Goal: Information Seeking & Learning: Learn about a topic

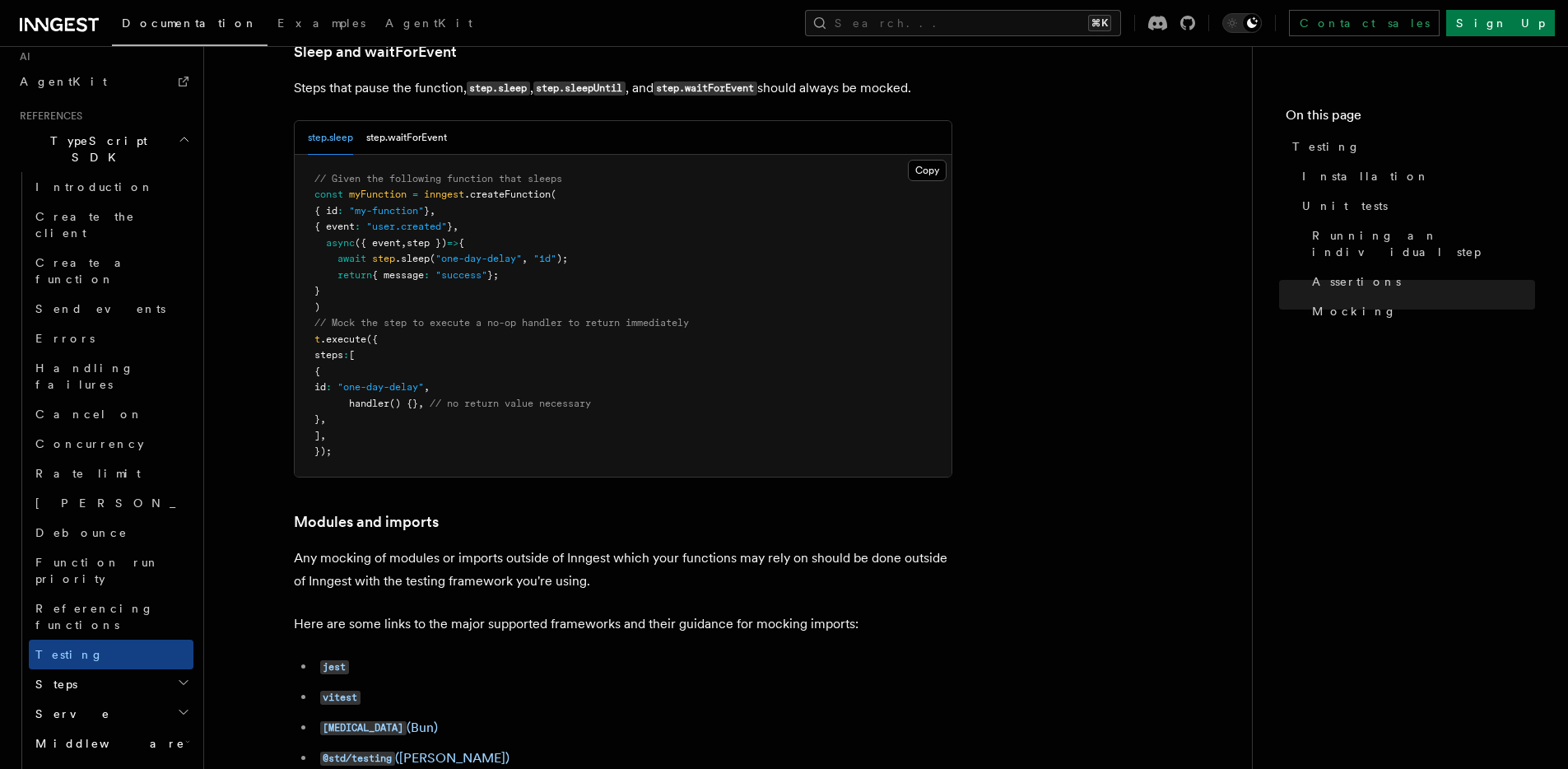
scroll to position [4654, 0]
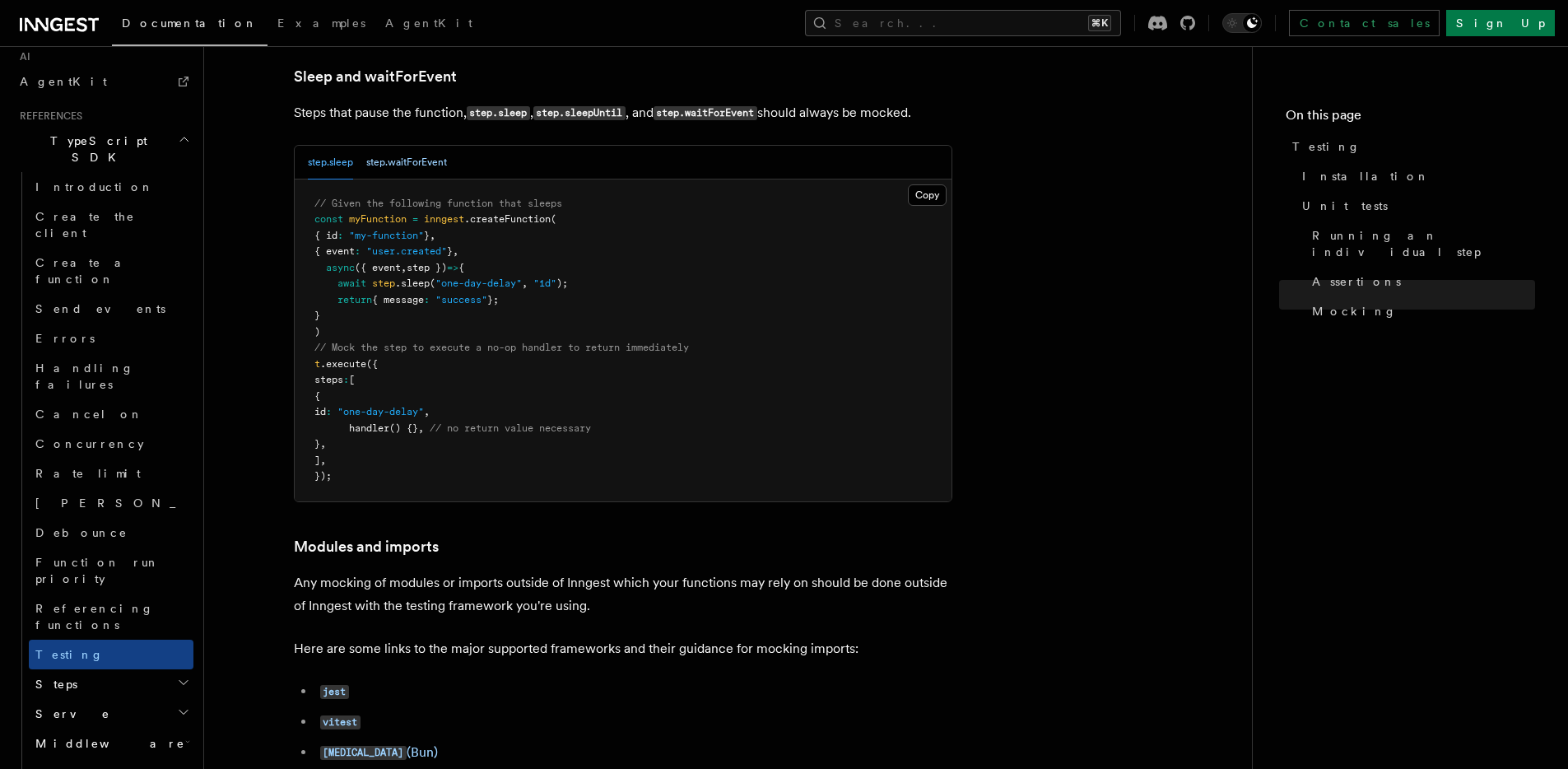
click at [394, 180] on button "step.waitForEvent" at bounding box center [407, 162] width 81 height 34
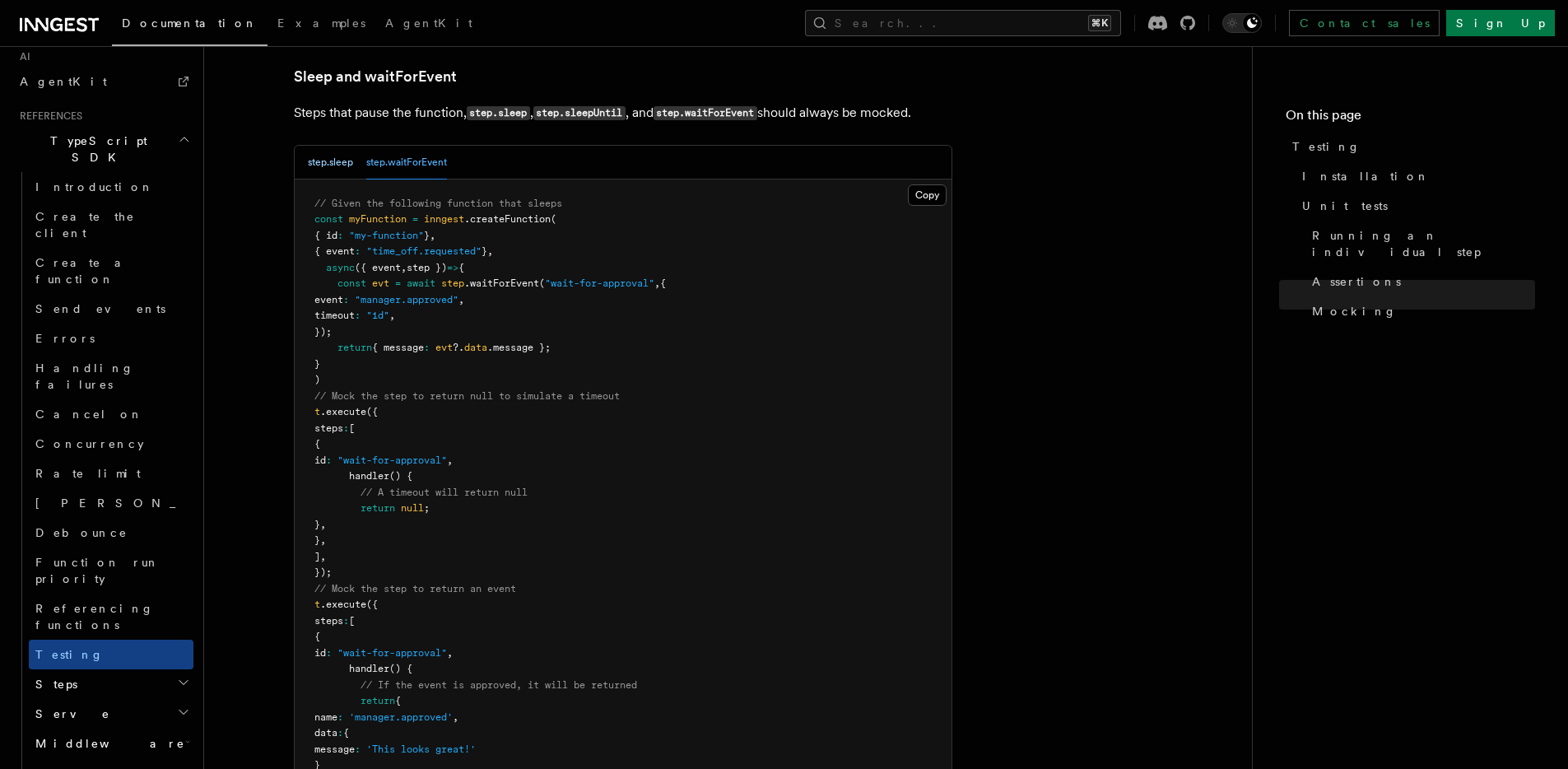
click at [331, 180] on button "step.sleep" at bounding box center [331, 162] width 46 height 34
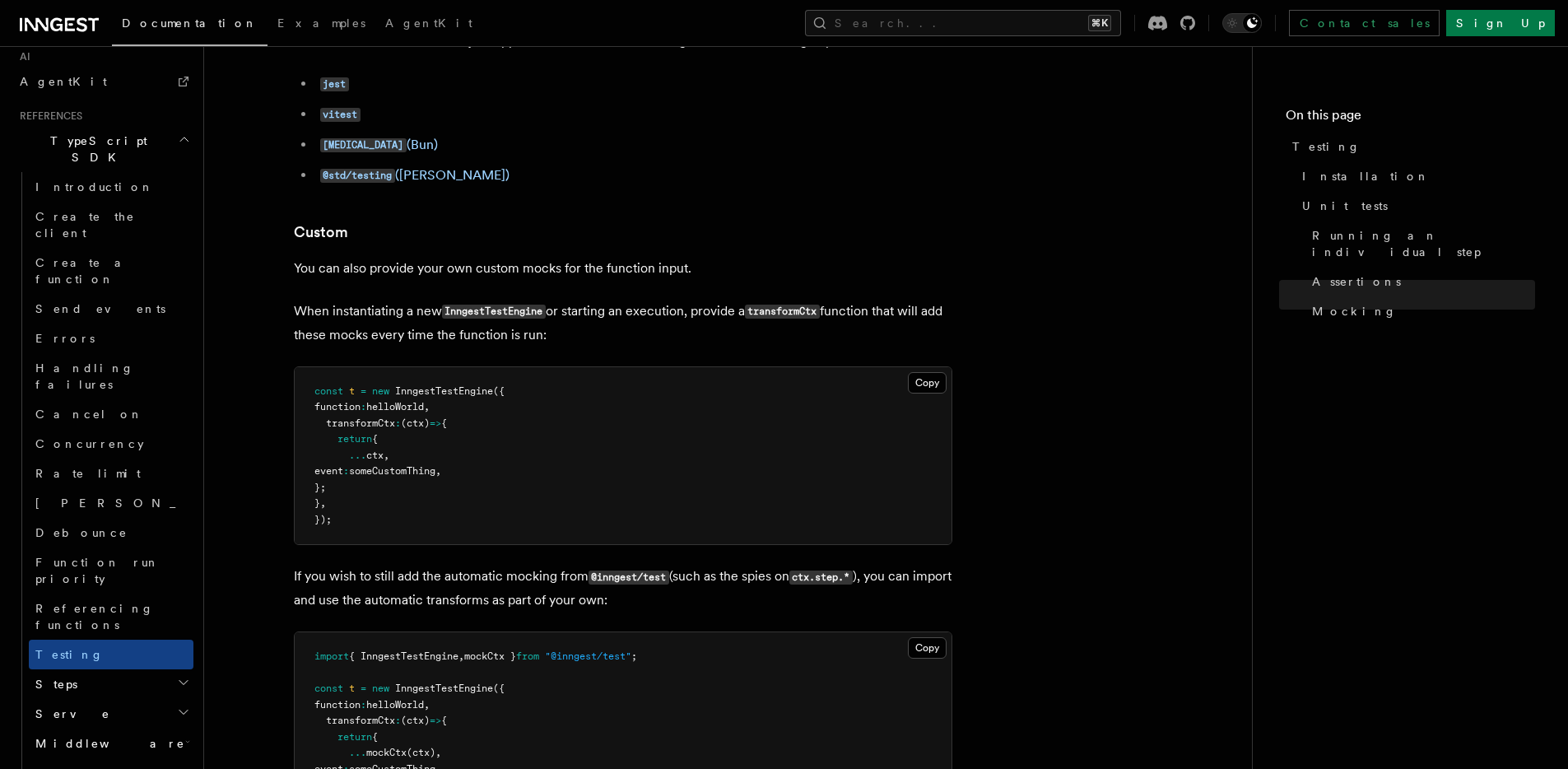
scroll to position [5232, 0]
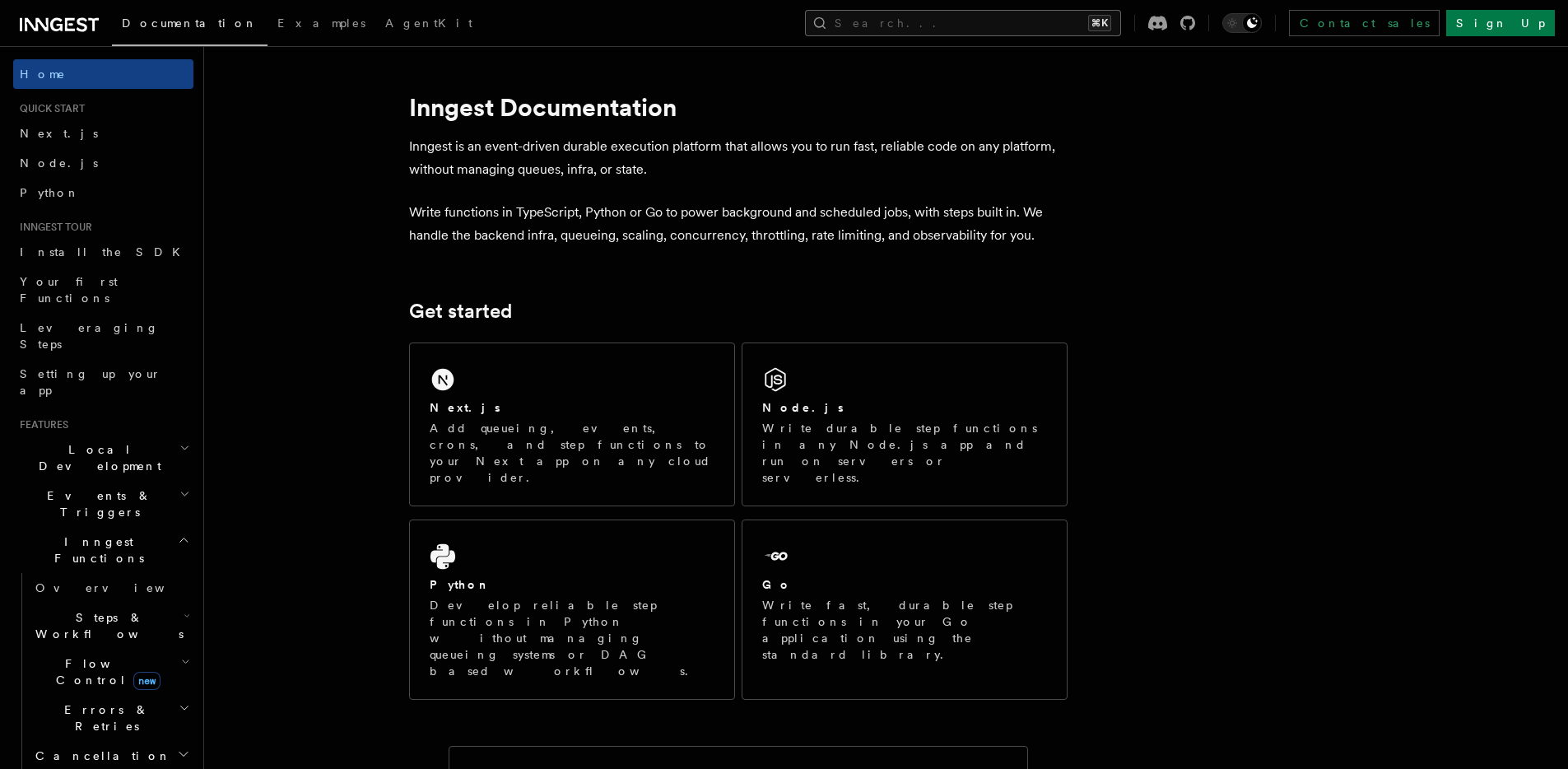
click at [1105, 21] on button "Search... ⌘K" at bounding box center [963, 23] width 316 height 27
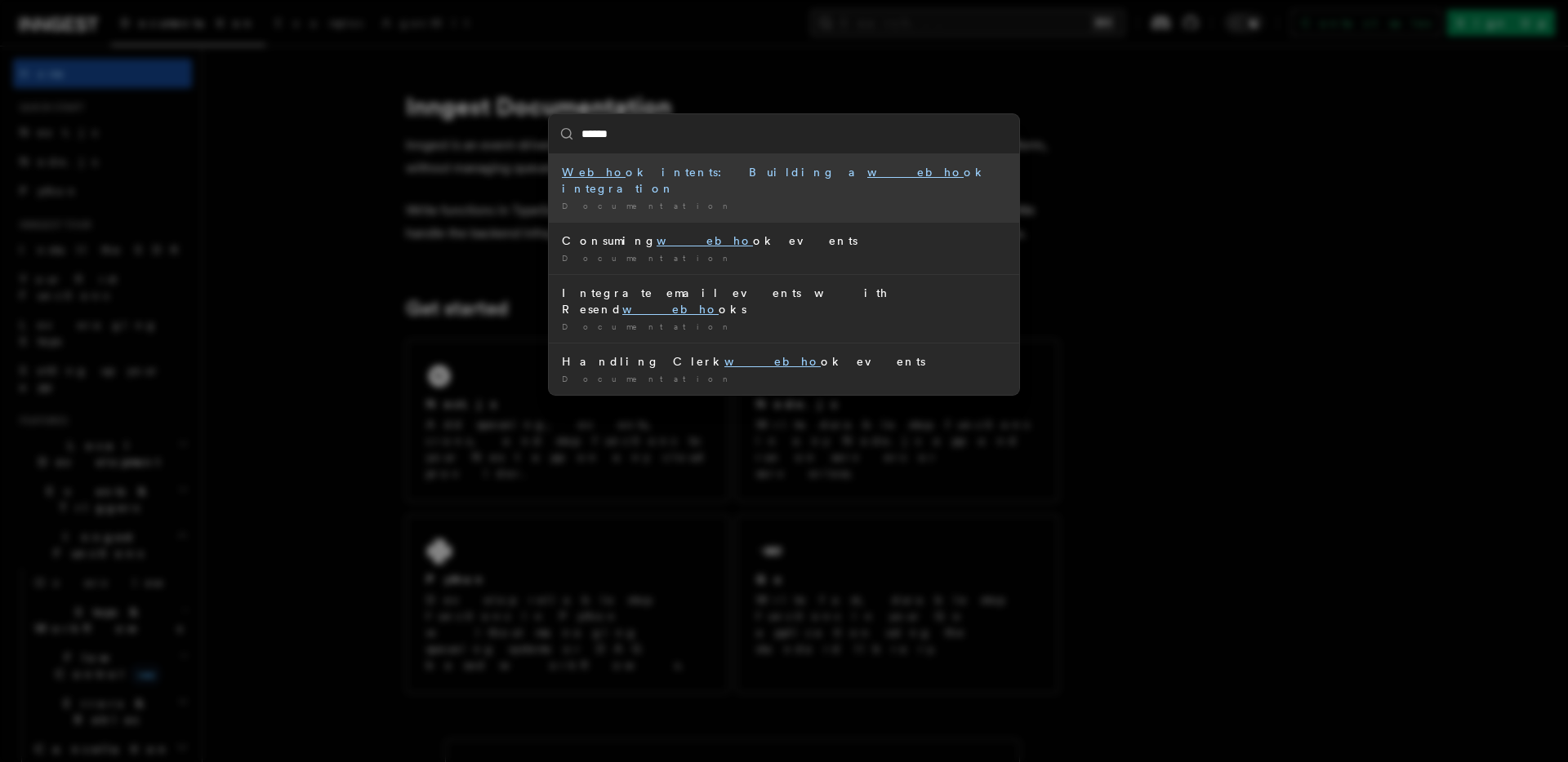
type input "*******"
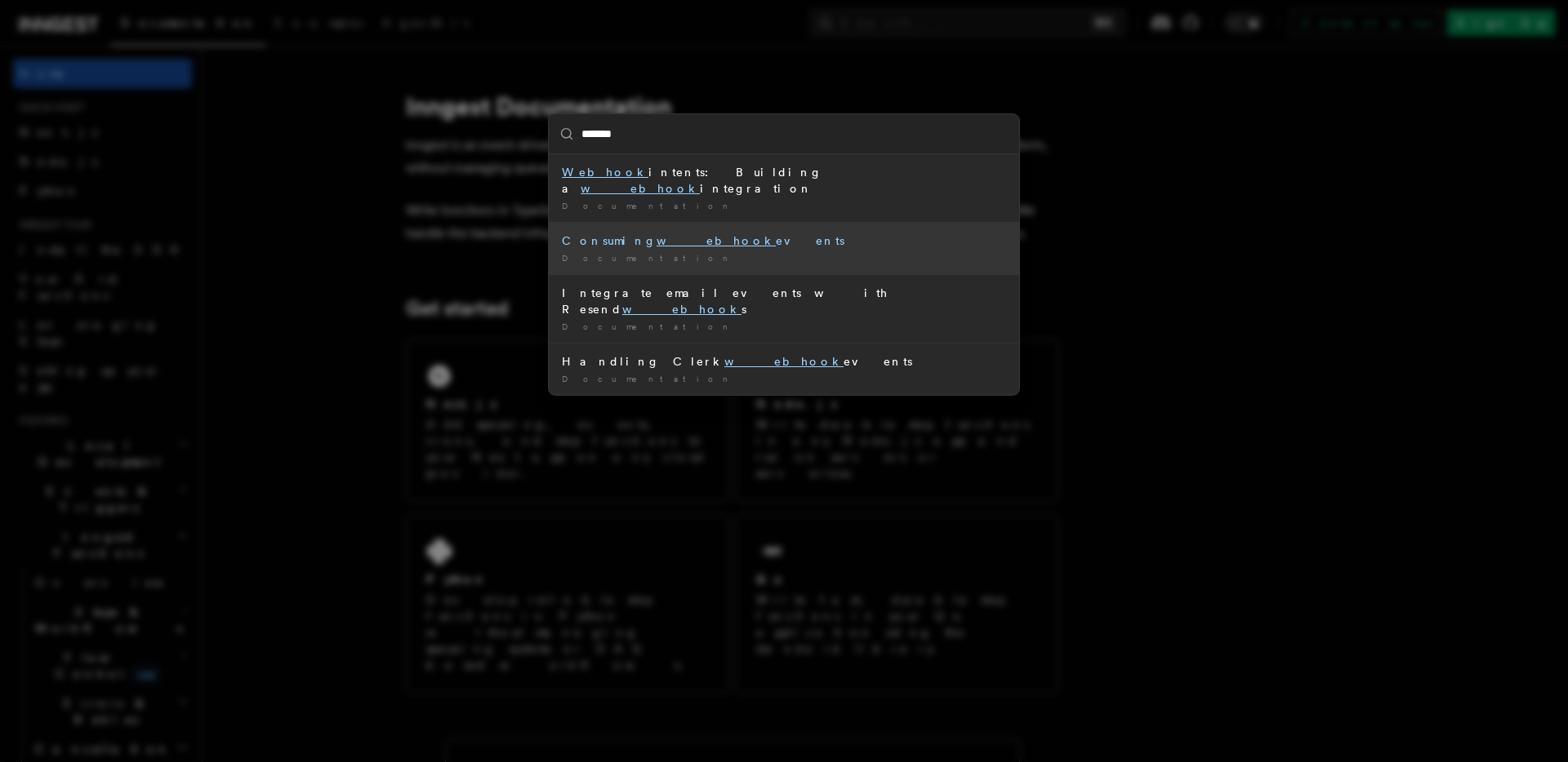
click at [702, 232] on div "Consuming webhook events" at bounding box center [784, 240] width 445 height 16
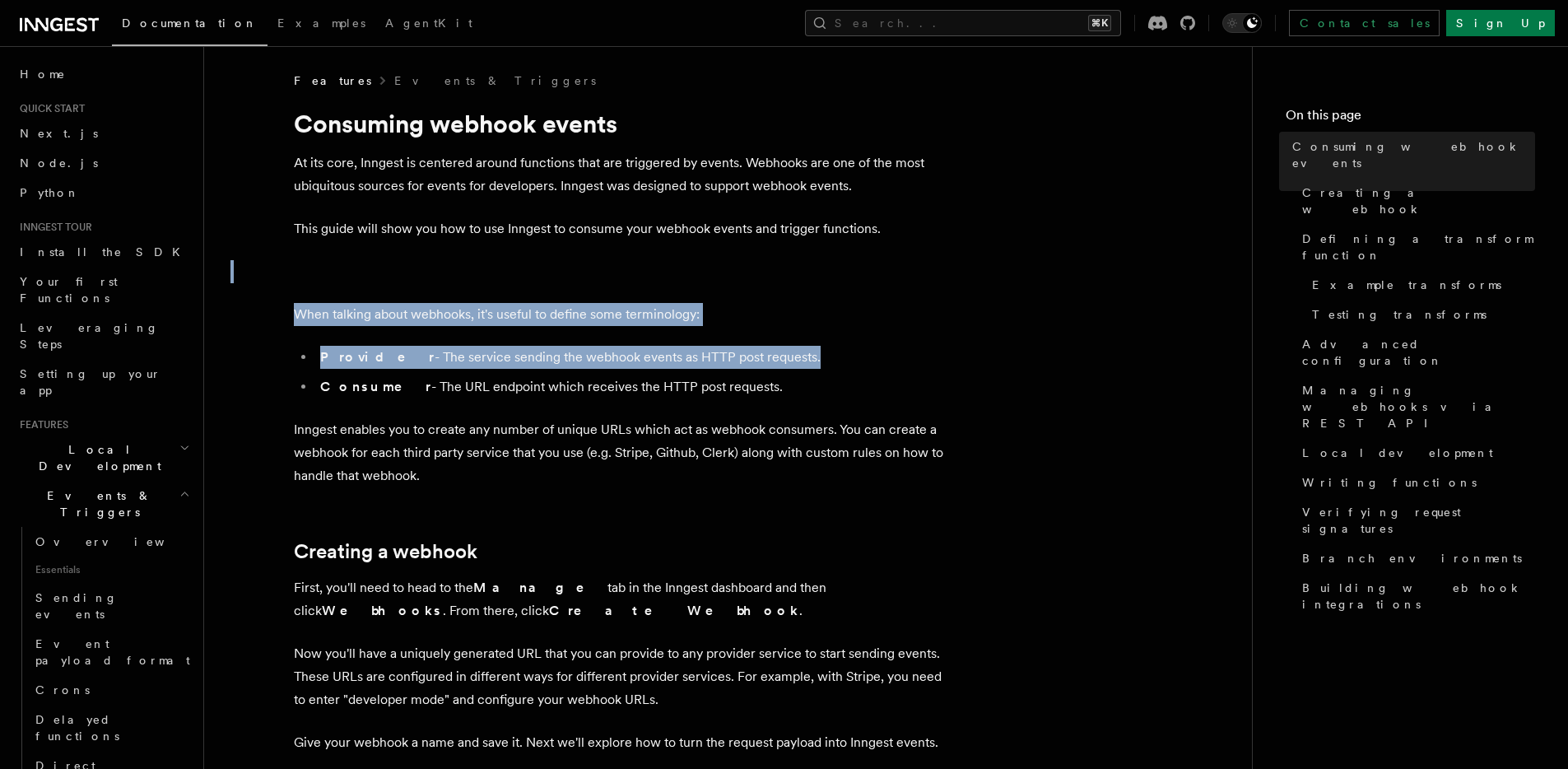
drag, startPoint x: 598, startPoint y: 289, endPoint x: 579, endPoint y: 416, distance: 128.4
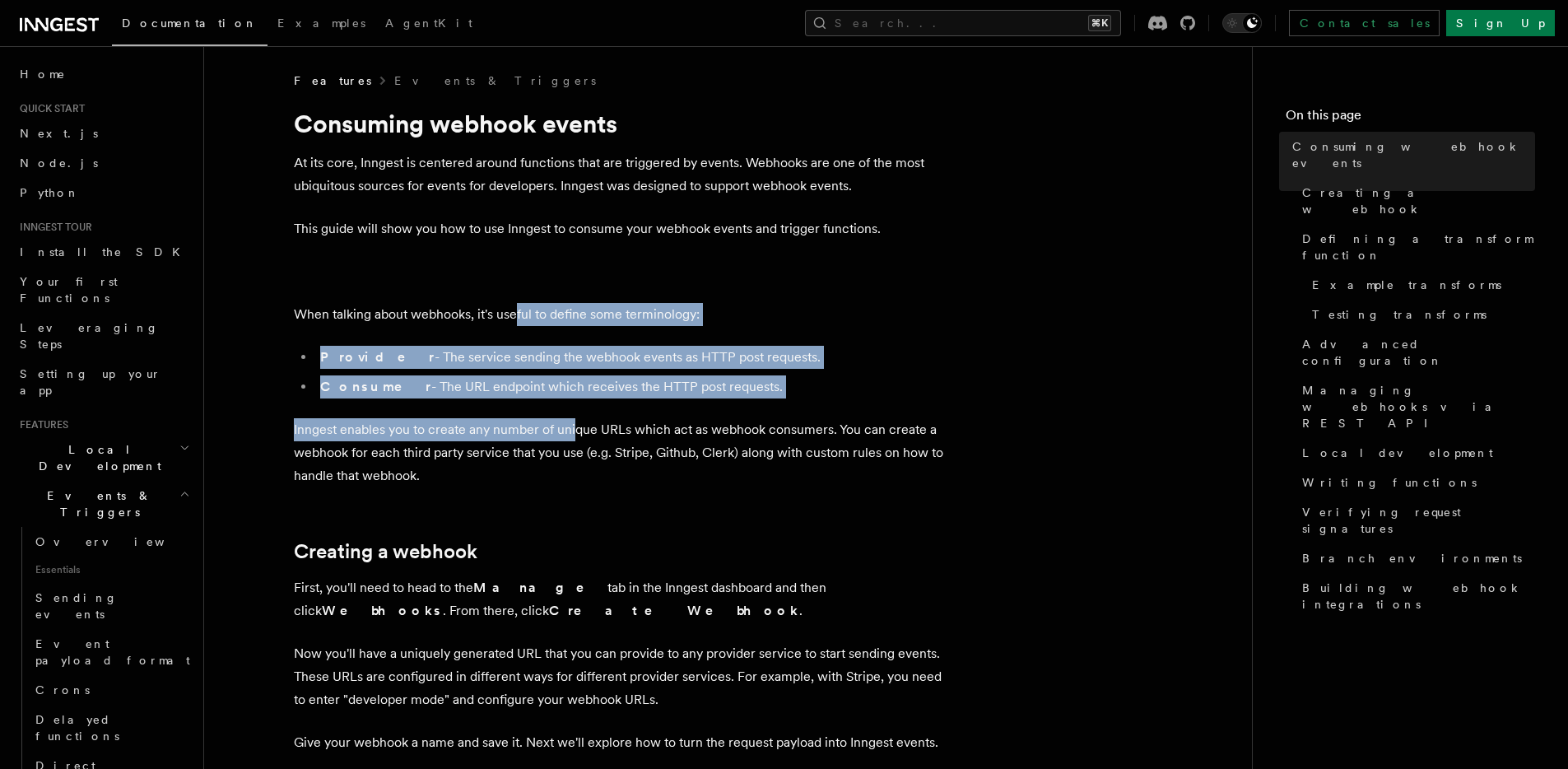
drag, startPoint x: 568, startPoint y: 429, endPoint x: 507, endPoint y: 285, distance: 156.4
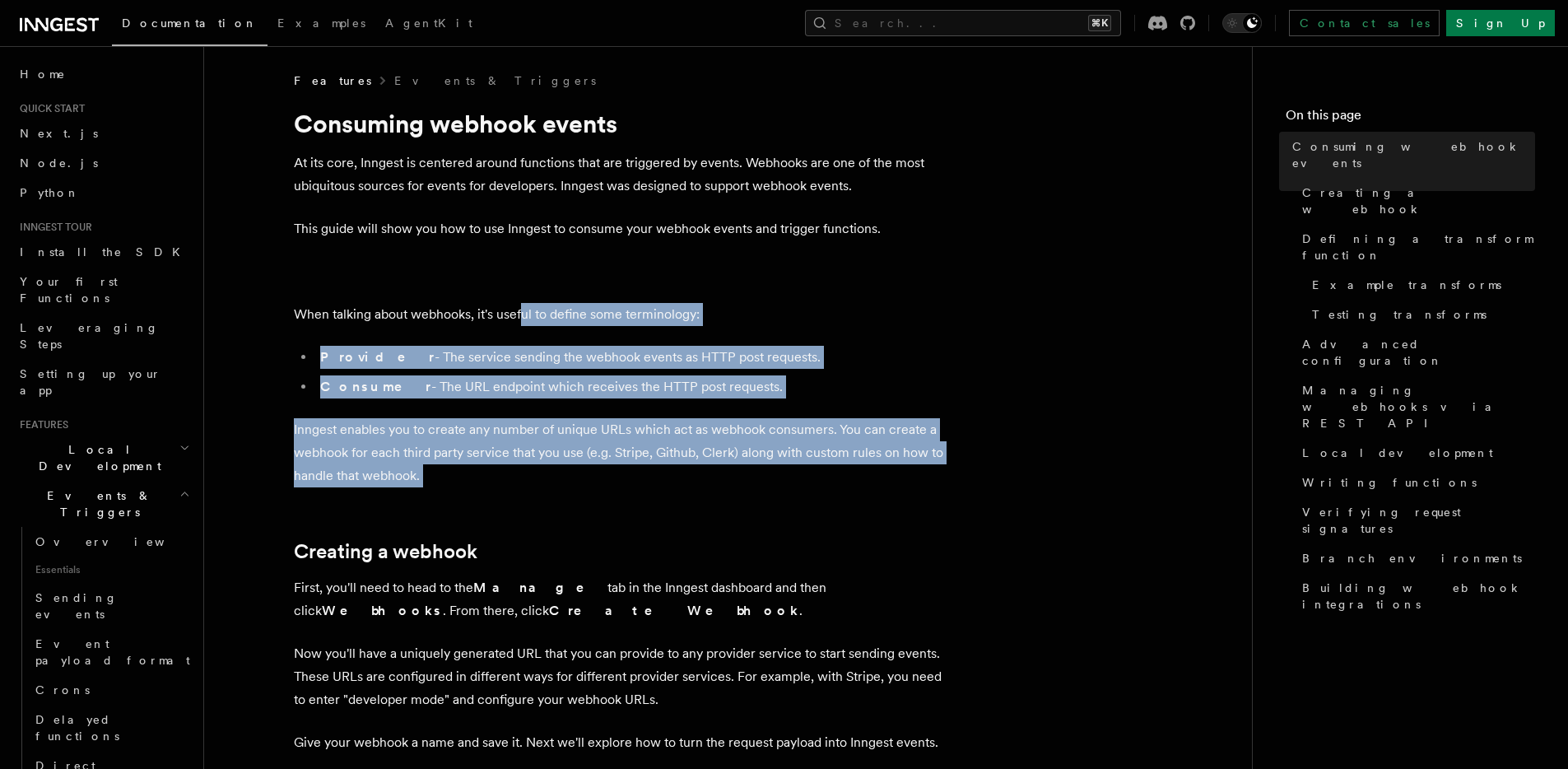
drag, startPoint x: 520, startPoint y: 313, endPoint x: 539, endPoint y: 601, distance: 288.6
click at [524, 359] on li "Provider - The service sending the webhook events as HTTP post requests." at bounding box center [634, 357] width 637 height 23
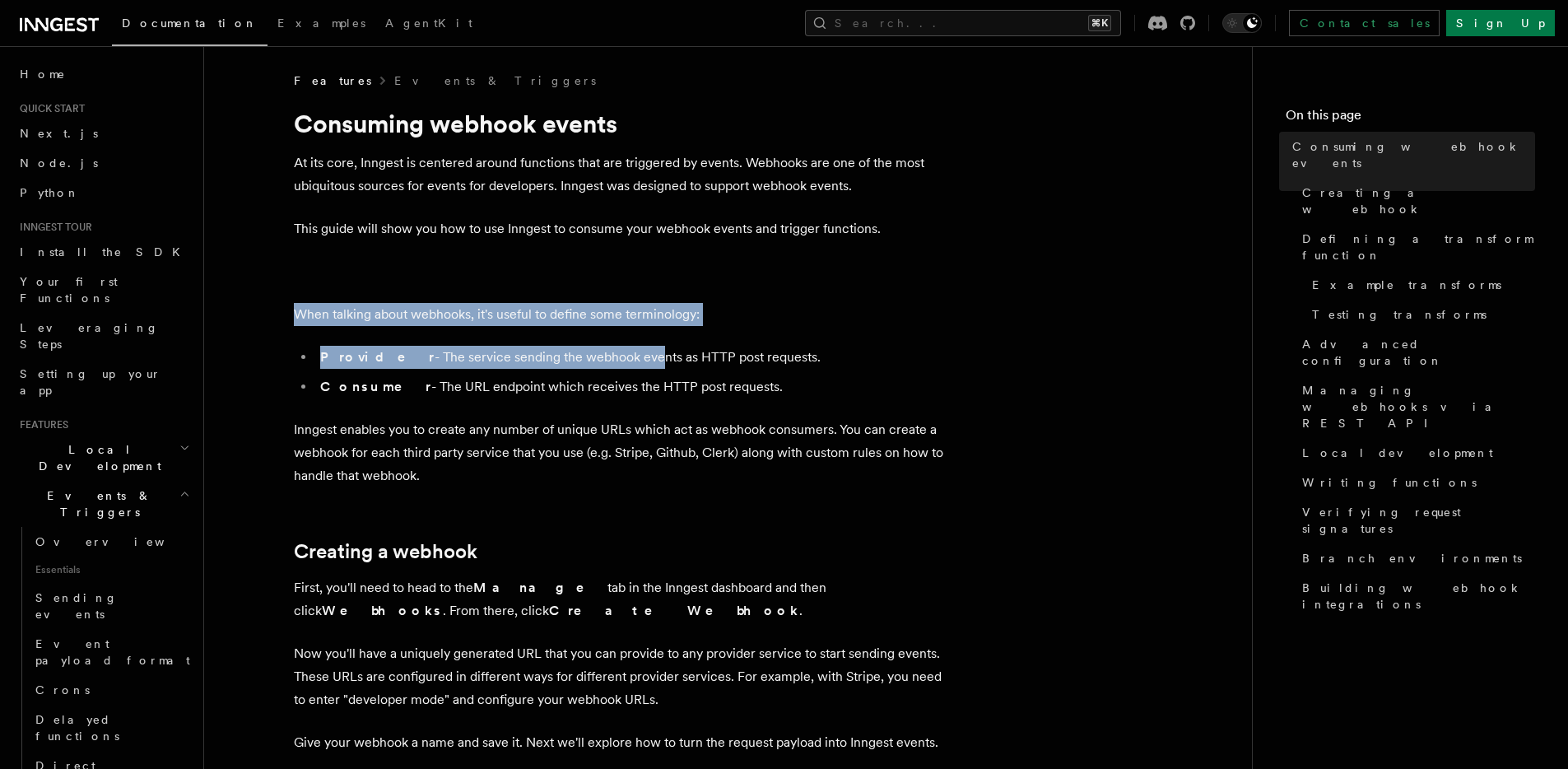
drag, startPoint x: 582, startPoint y: 327, endPoint x: 614, endPoint y: 475, distance: 151.4
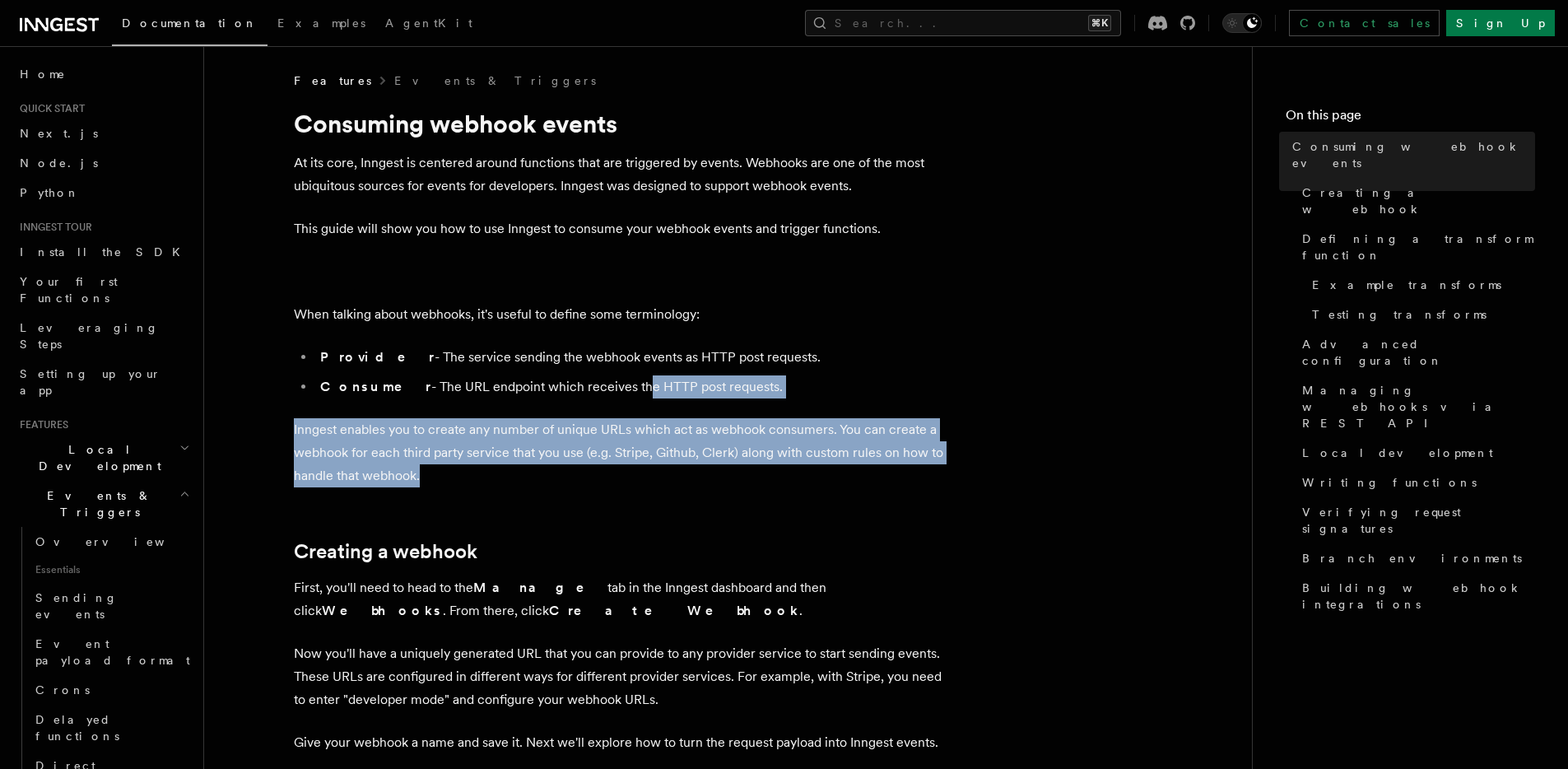
drag, startPoint x: 605, startPoint y: 424, endPoint x: 562, endPoint y: 321, distance: 111.6
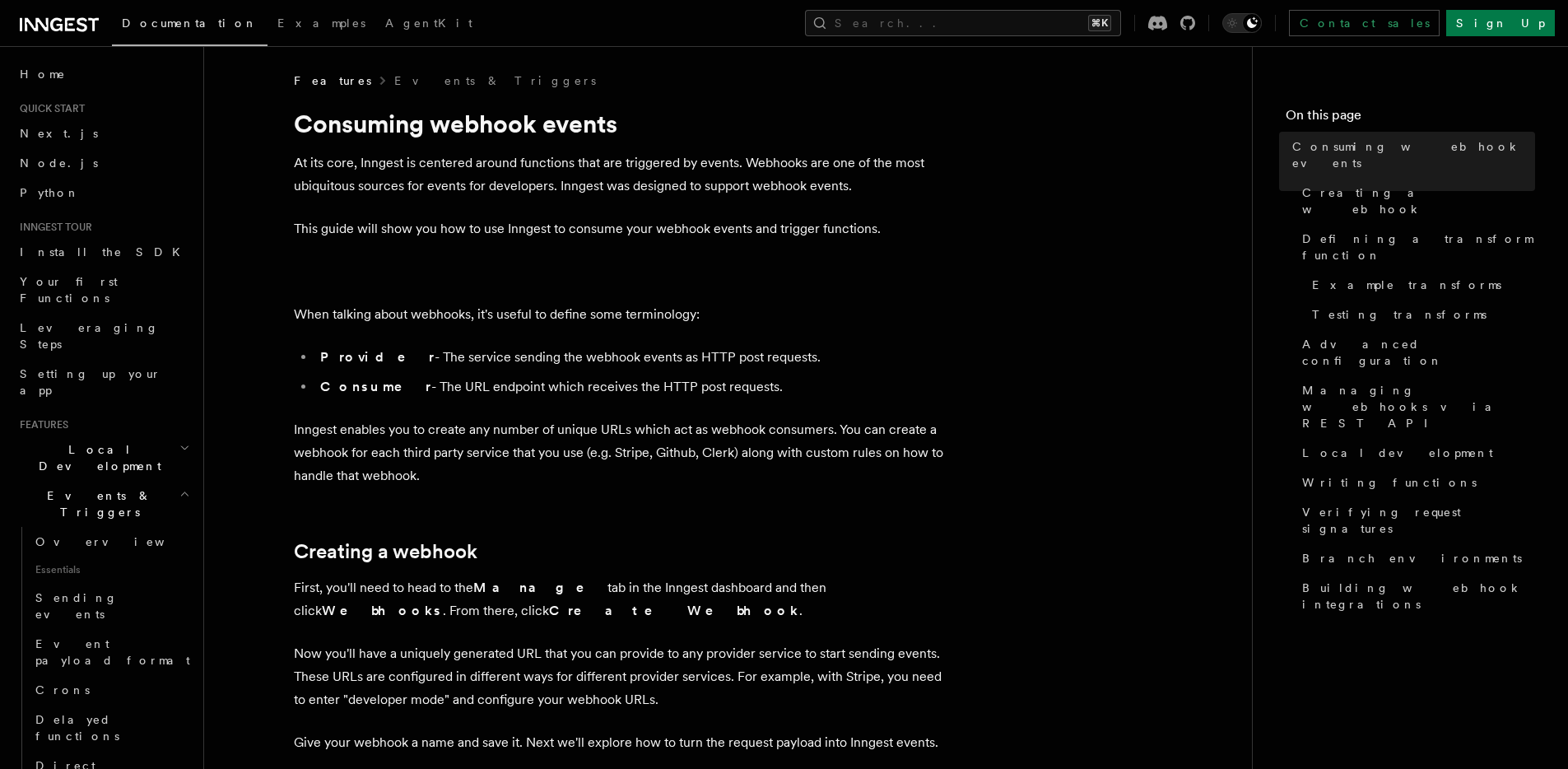
click at [562, 321] on p "When talking about webhooks, it's useful to define some terminology:" at bounding box center [623, 314] width 659 height 23
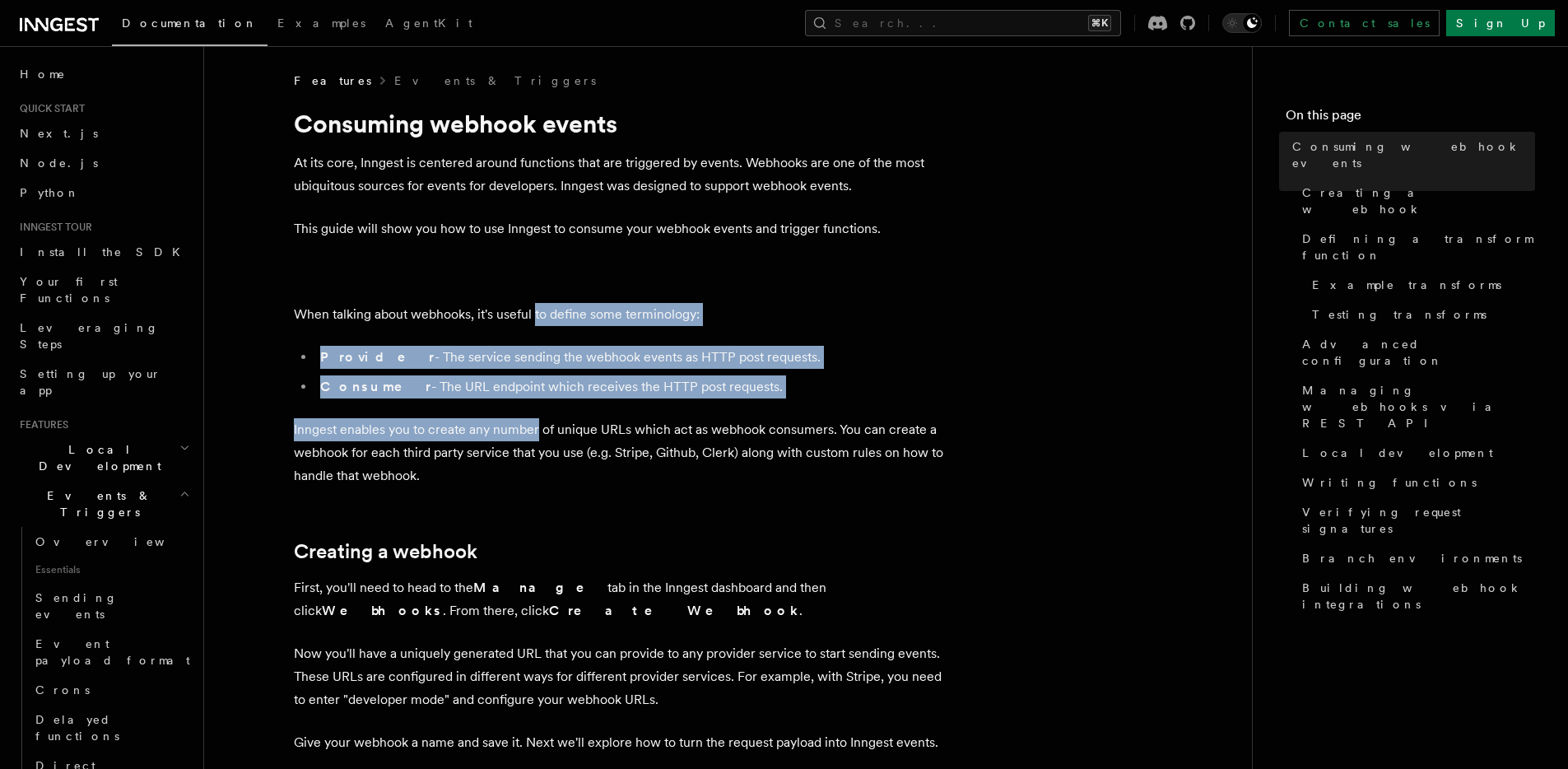
drag, startPoint x: 534, startPoint y: 305, endPoint x: 547, endPoint y: 499, distance: 194.4
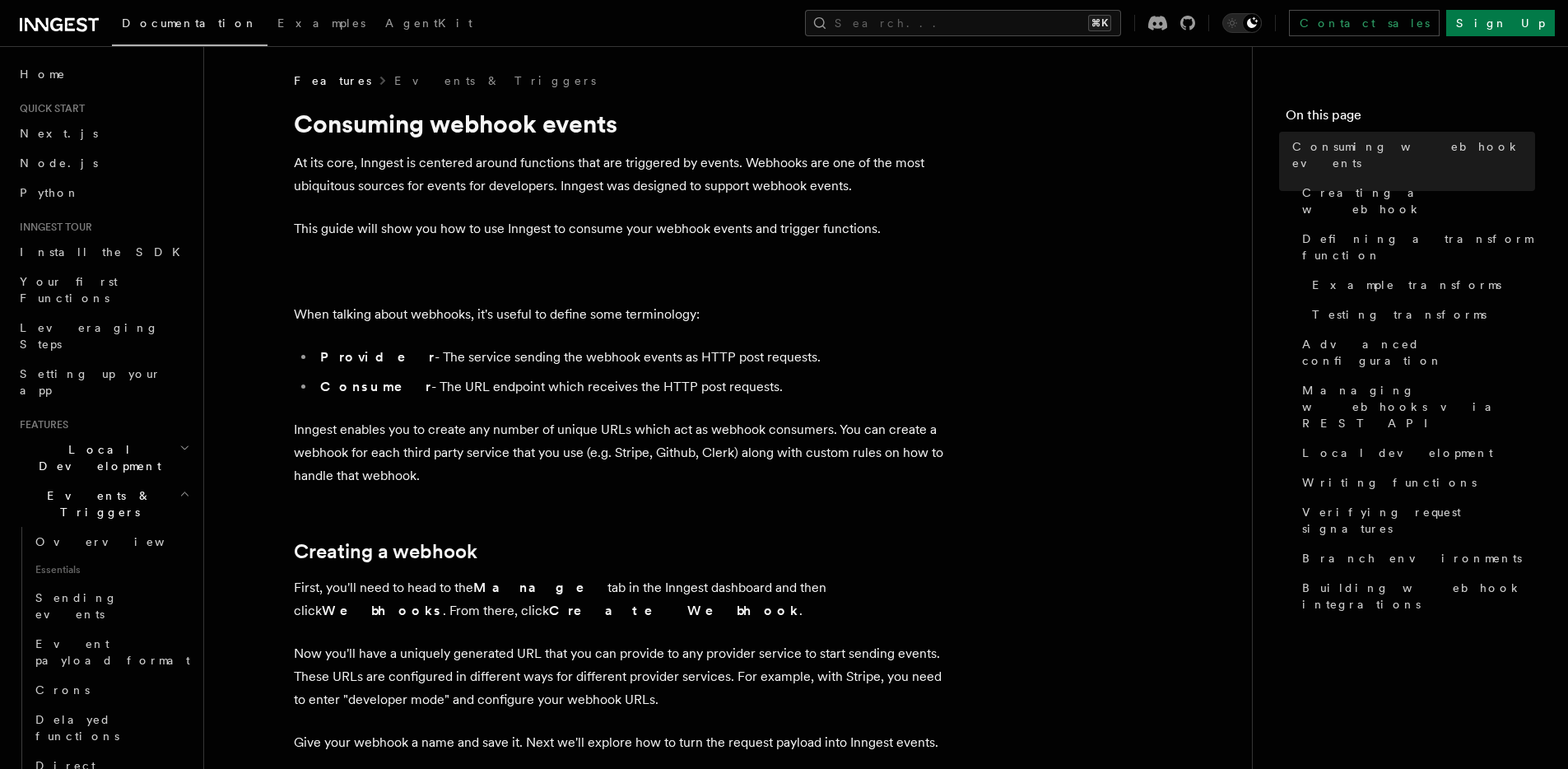
drag, startPoint x: 547, startPoint y: 499, endPoint x: 480, endPoint y: 333, distance: 179.0
click at [472, 322] on p "When talking about webhooks, it's useful to define some terminology:" at bounding box center [623, 314] width 659 height 23
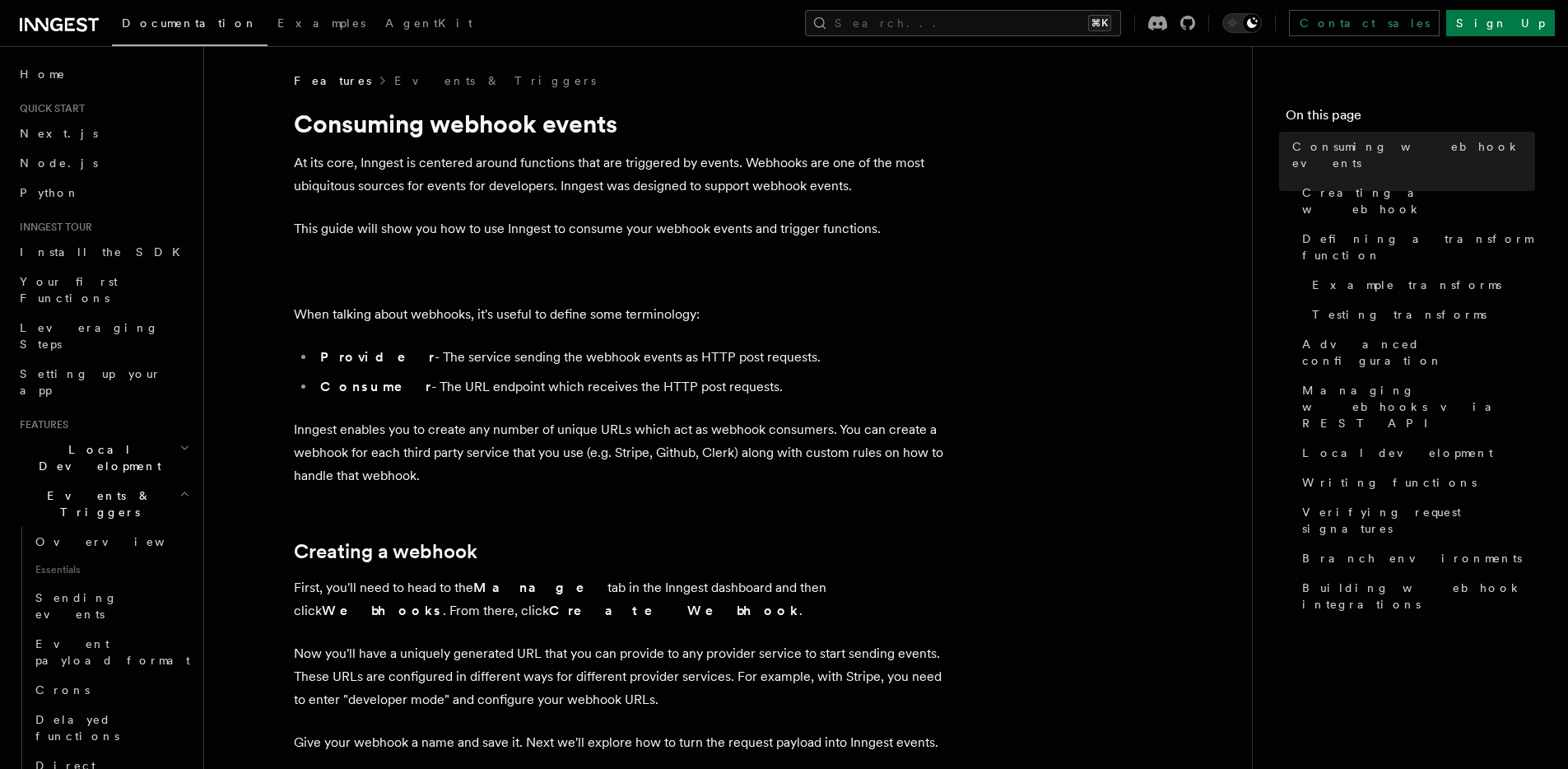
drag, startPoint x: 401, startPoint y: 490, endPoint x: 538, endPoint y: 595, distance: 172.6
drag, startPoint x: 756, startPoint y: 519, endPoint x: 722, endPoint y: 495, distance: 41.6
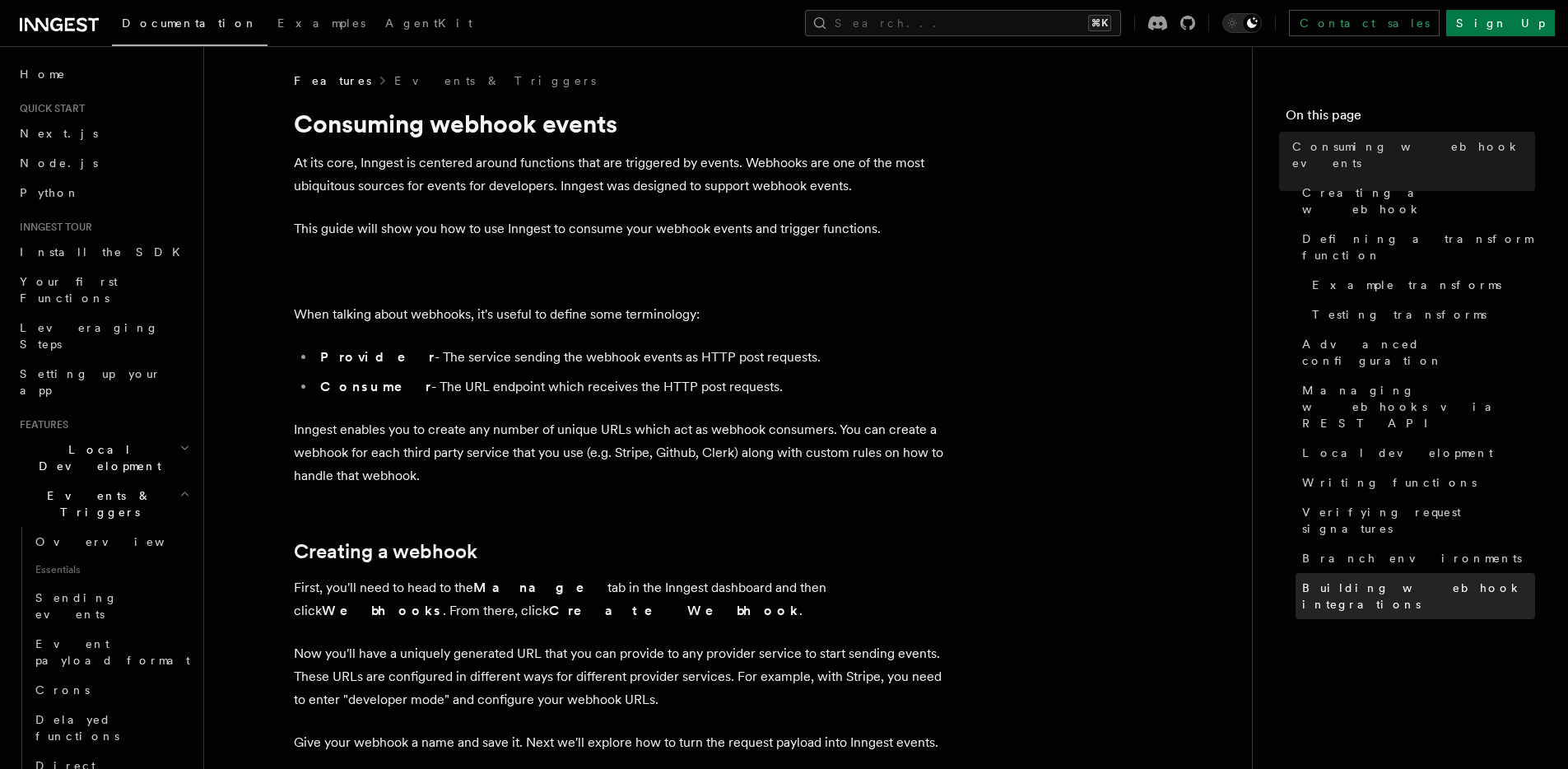
click at [1449, 580] on span "Building webhook integrations" at bounding box center [1419, 596] width 233 height 33
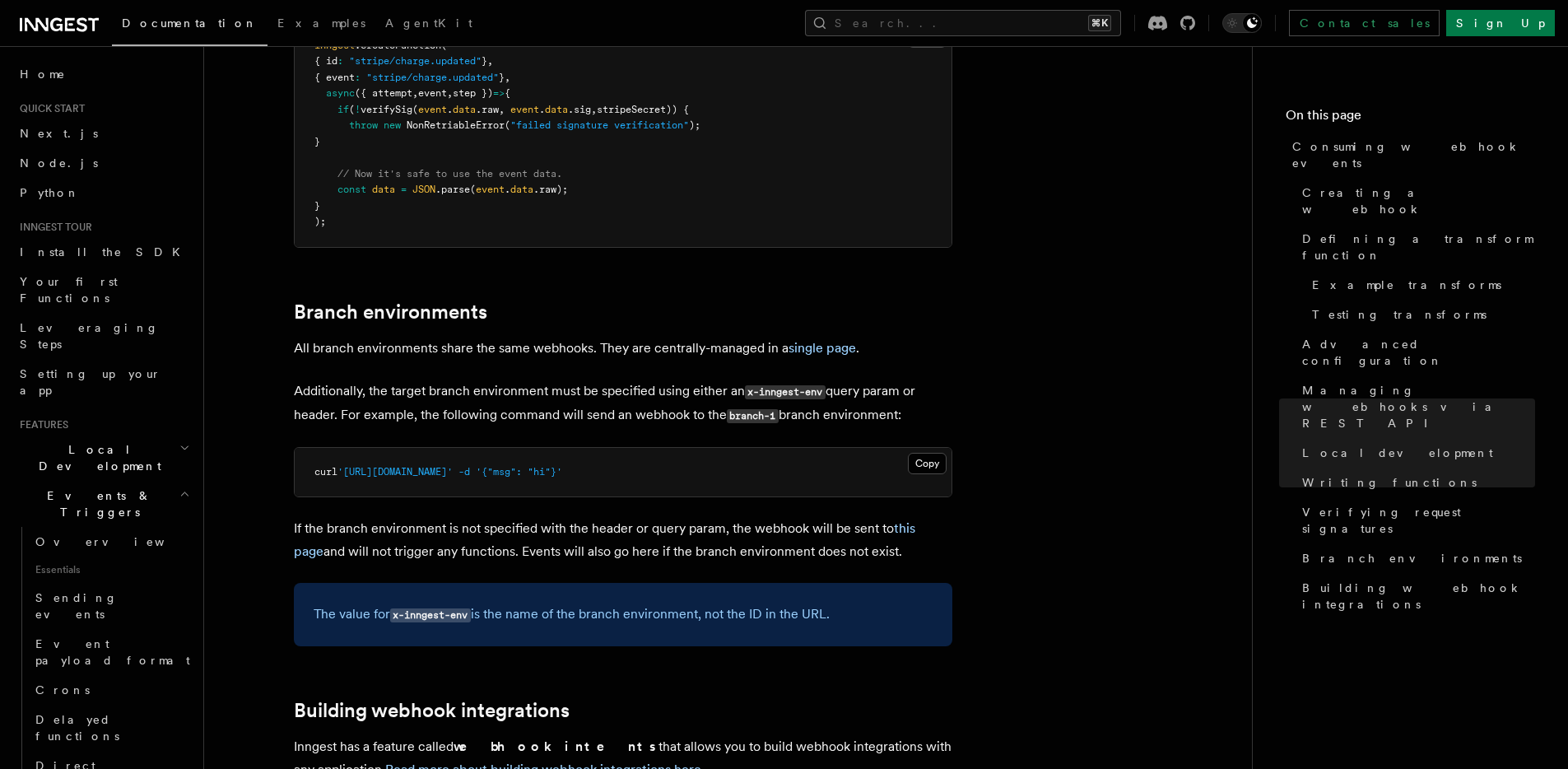
scroll to position [5313, 0]
click at [1463, 382] on span "Managing webhooks via REST API" at bounding box center [1419, 407] width 233 height 50
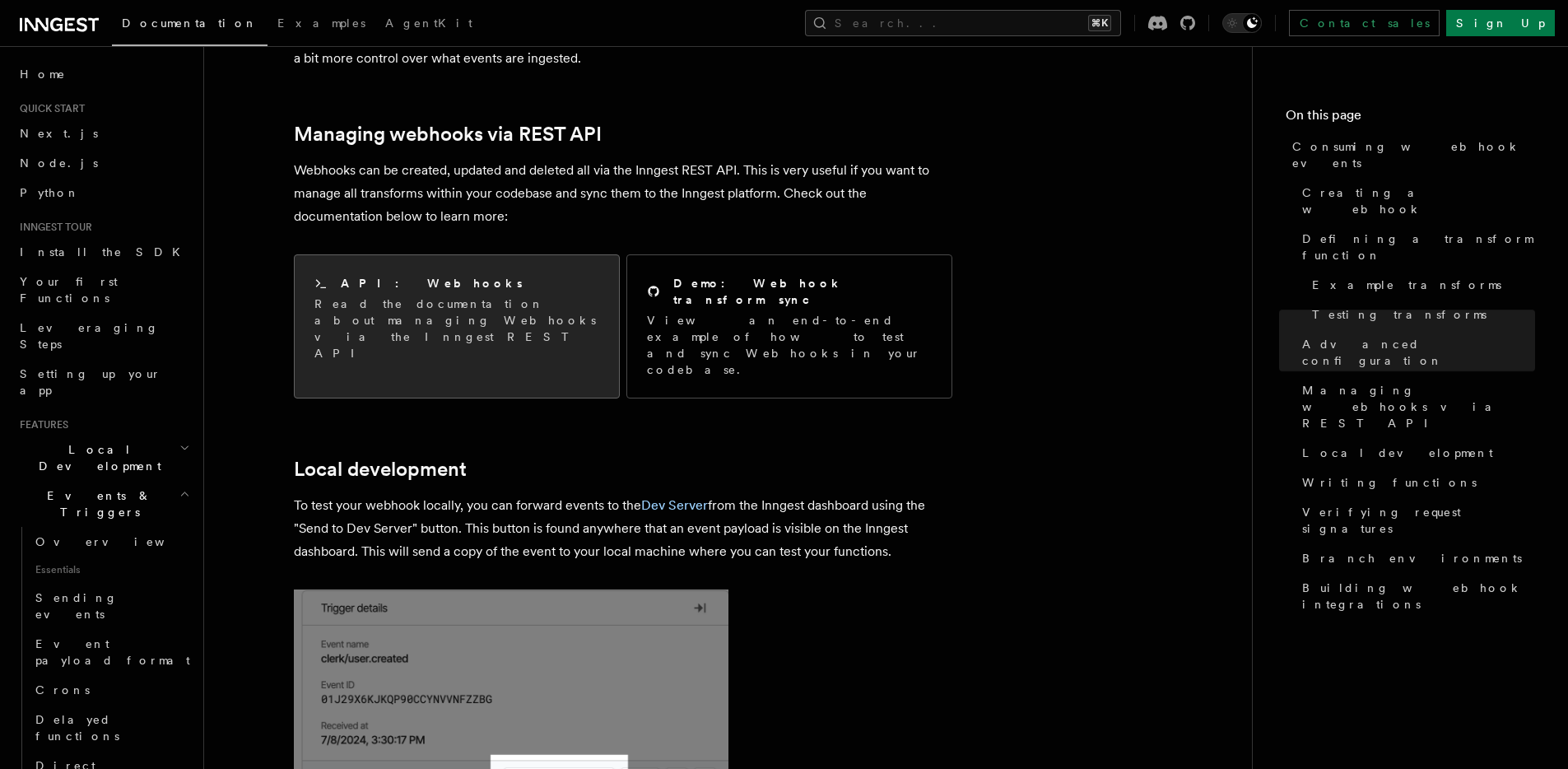
scroll to position [3405, 0]
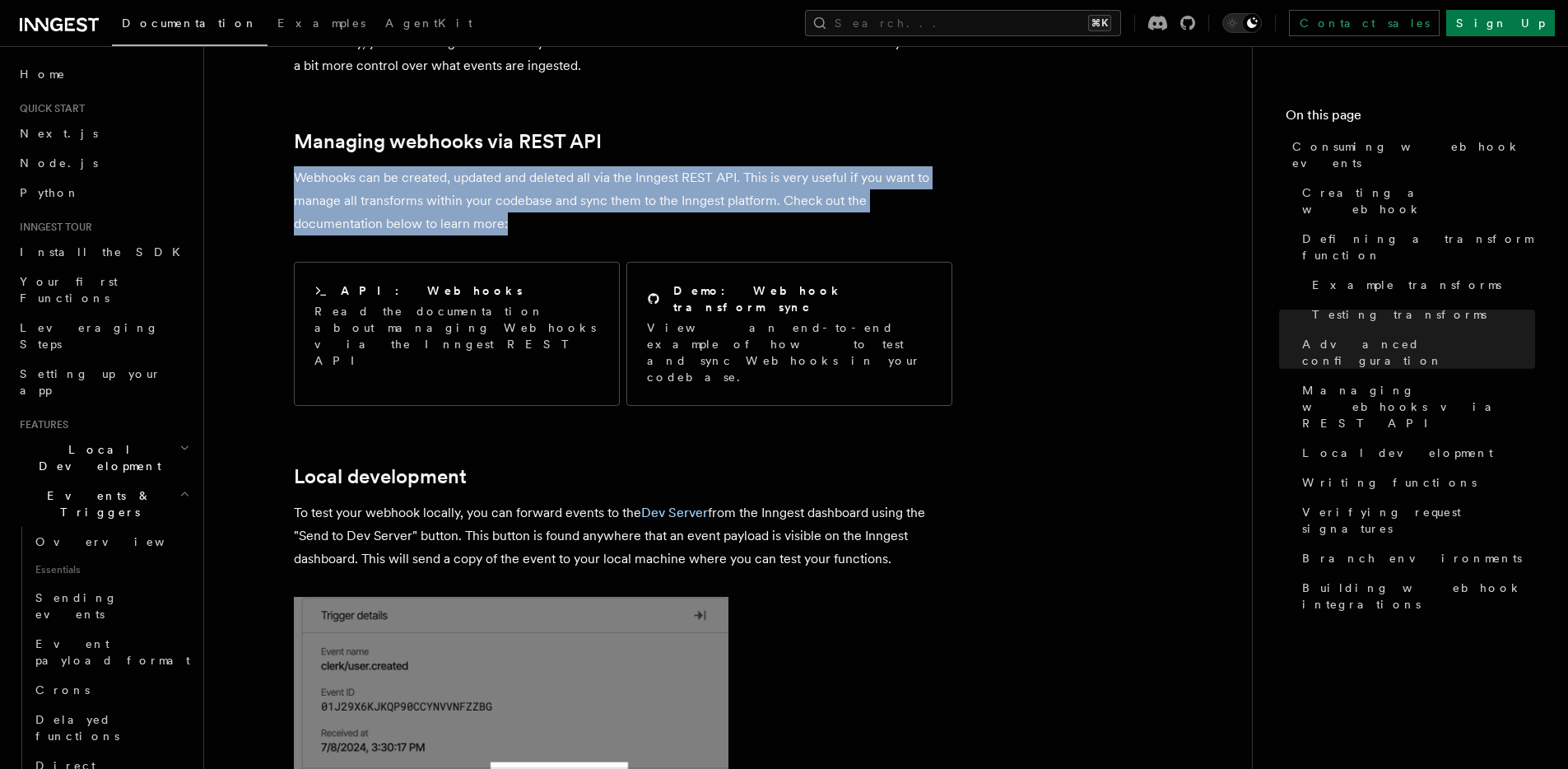
drag, startPoint x: 294, startPoint y: 121, endPoint x: 612, endPoint y: 187, distance: 324.8
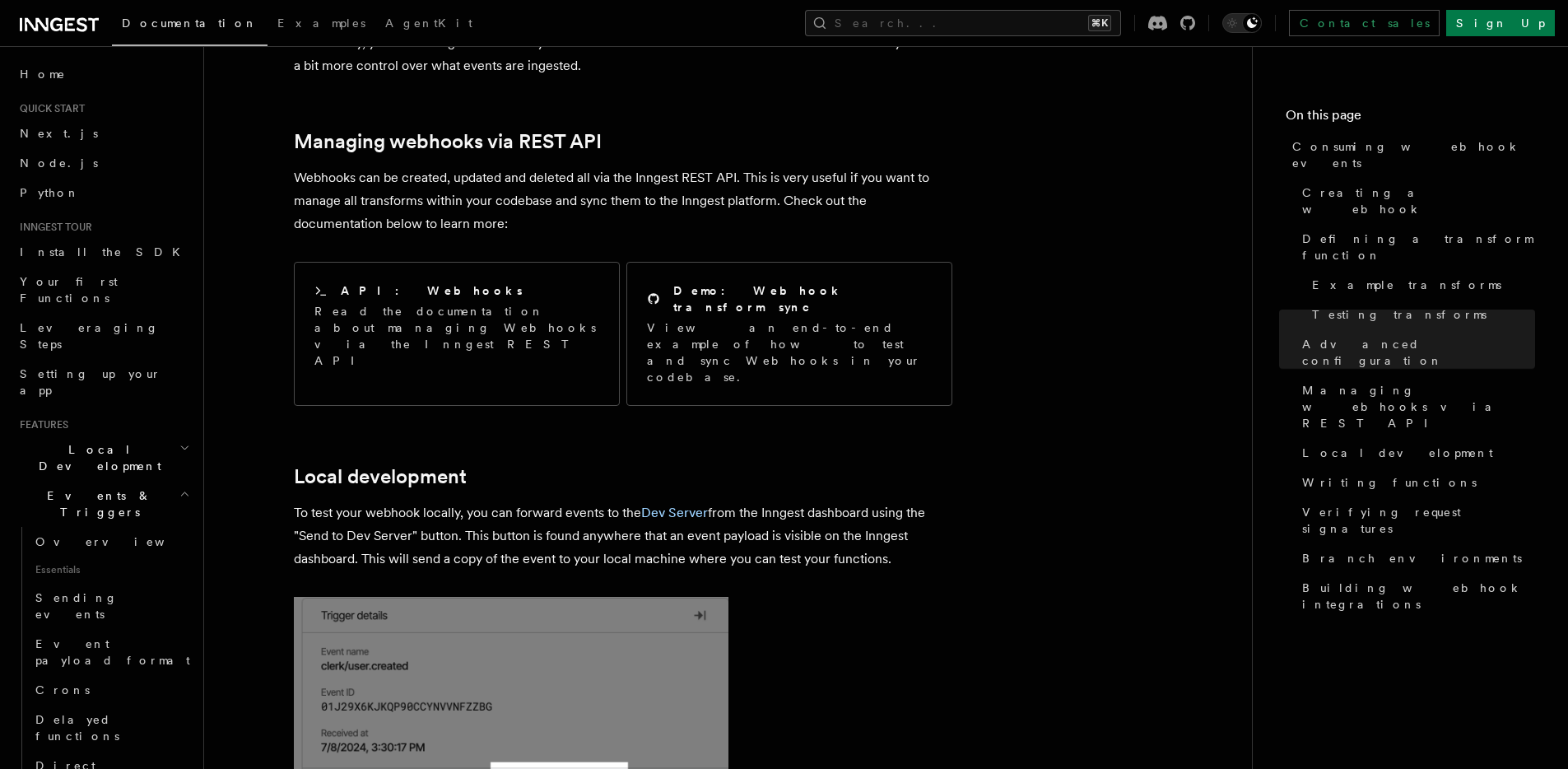
drag, startPoint x: 412, startPoint y: 138, endPoint x: 364, endPoint y: 127, distance: 49.2
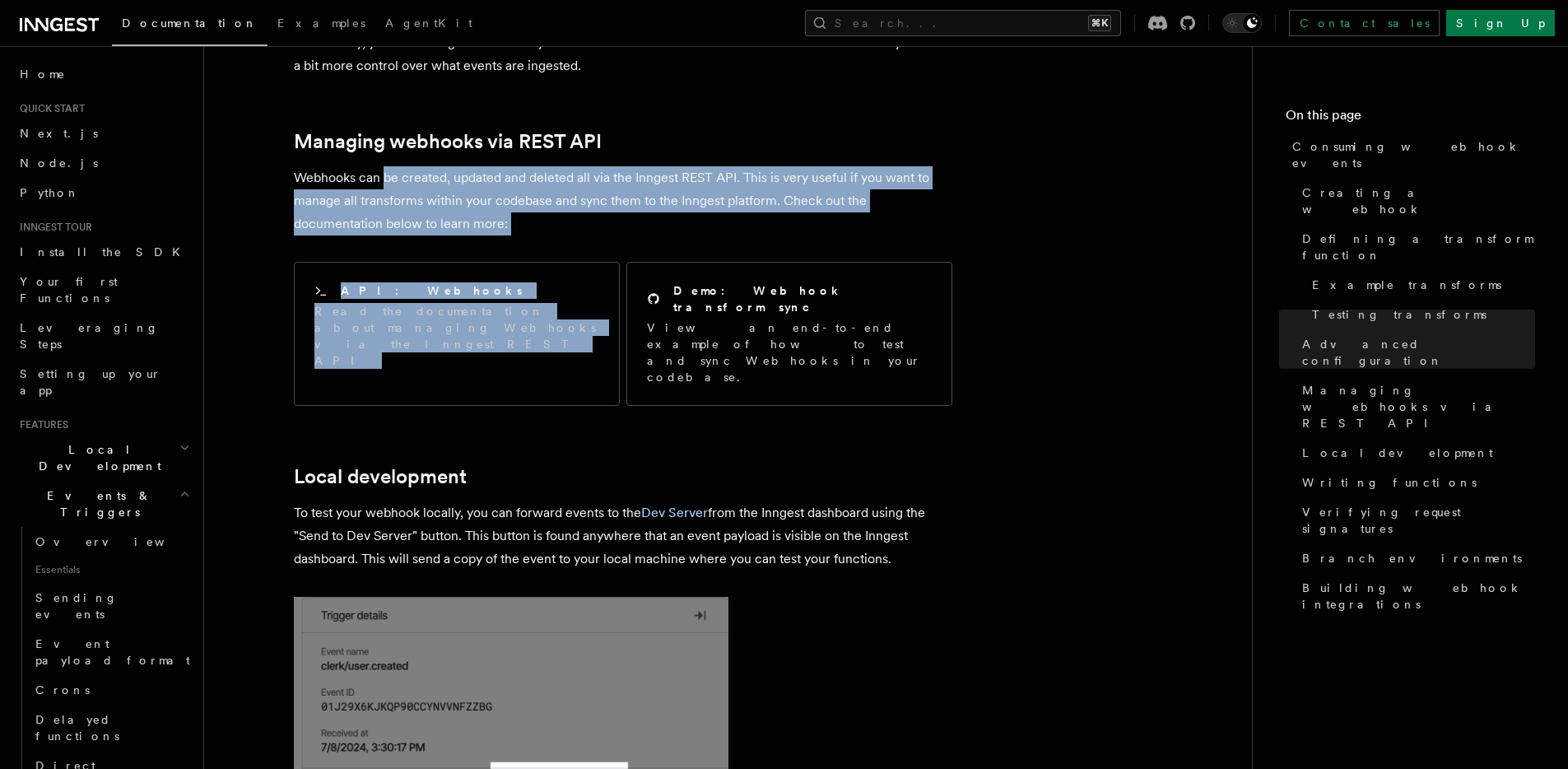
drag, startPoint x: 769, startPoint y: 189, endPoint x: 921, endPoint y: 201, distance: 152.5
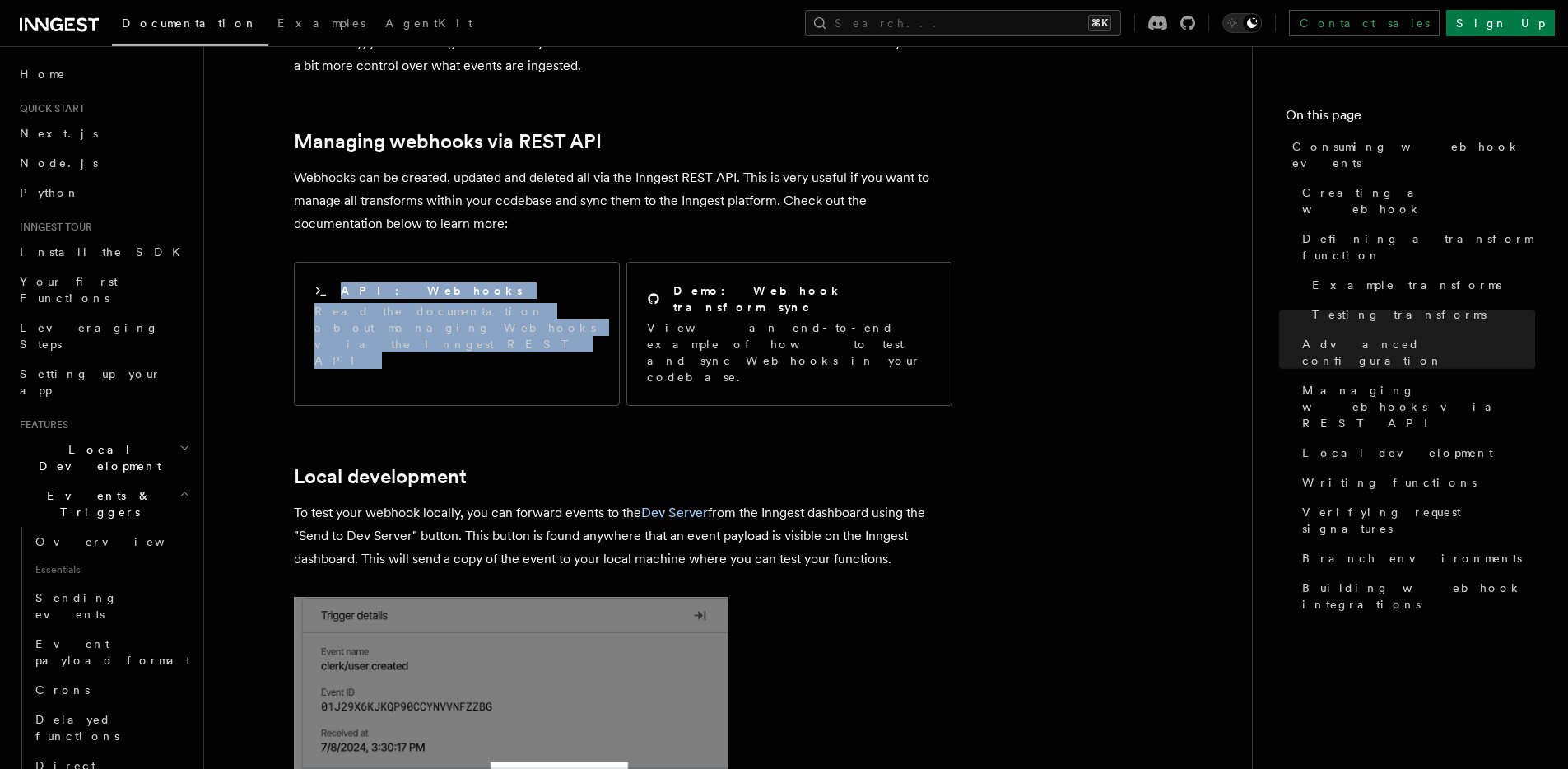
drag, startPoint x: 945, startPoint y: 199, endPoint x: 899, endPoint y: 117, distance: 94.0
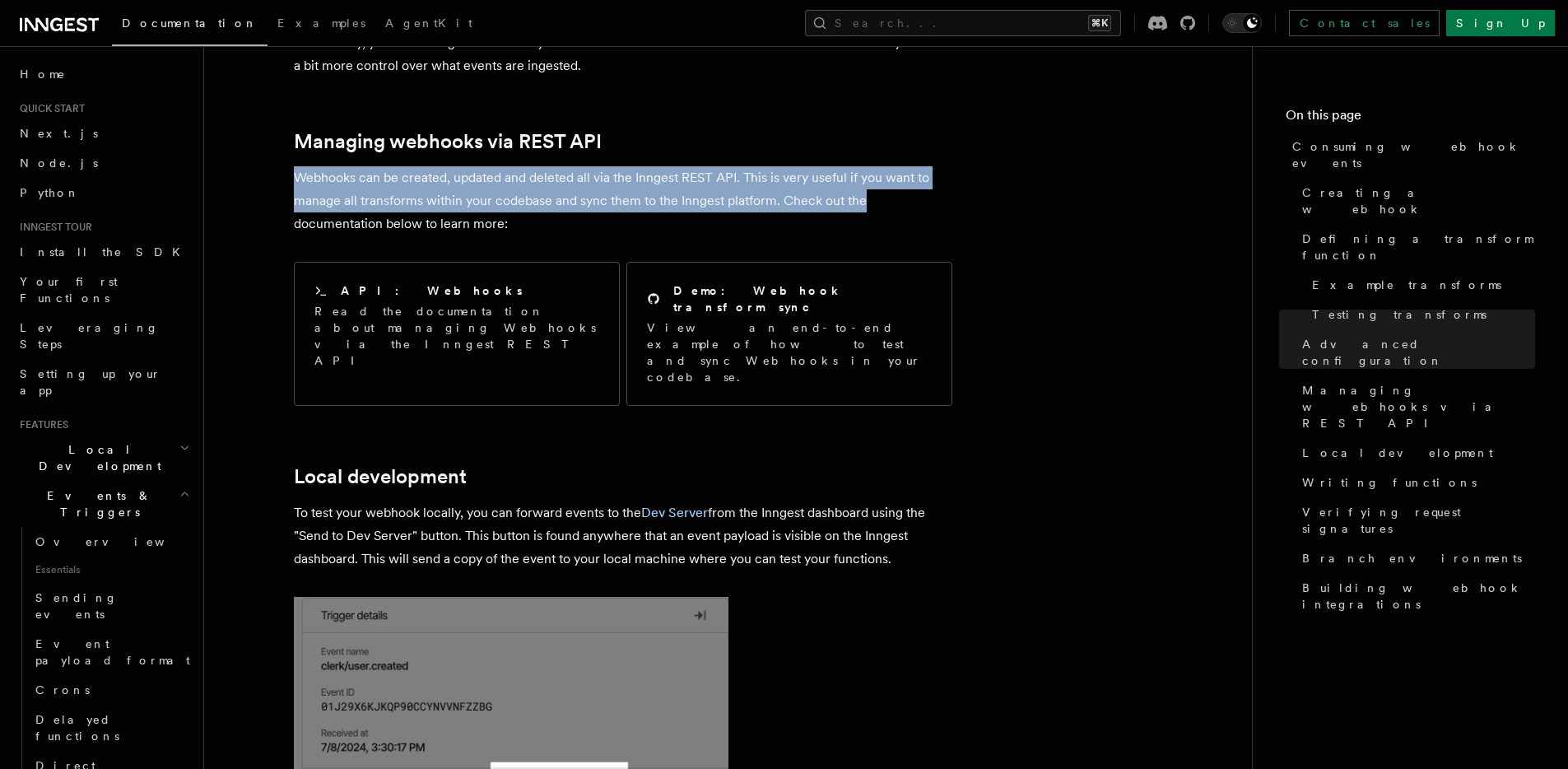
drag, startPoint x: 903, startPoint y: 120, endPoint x: 940, endPoint y: 191, distance: 80.1
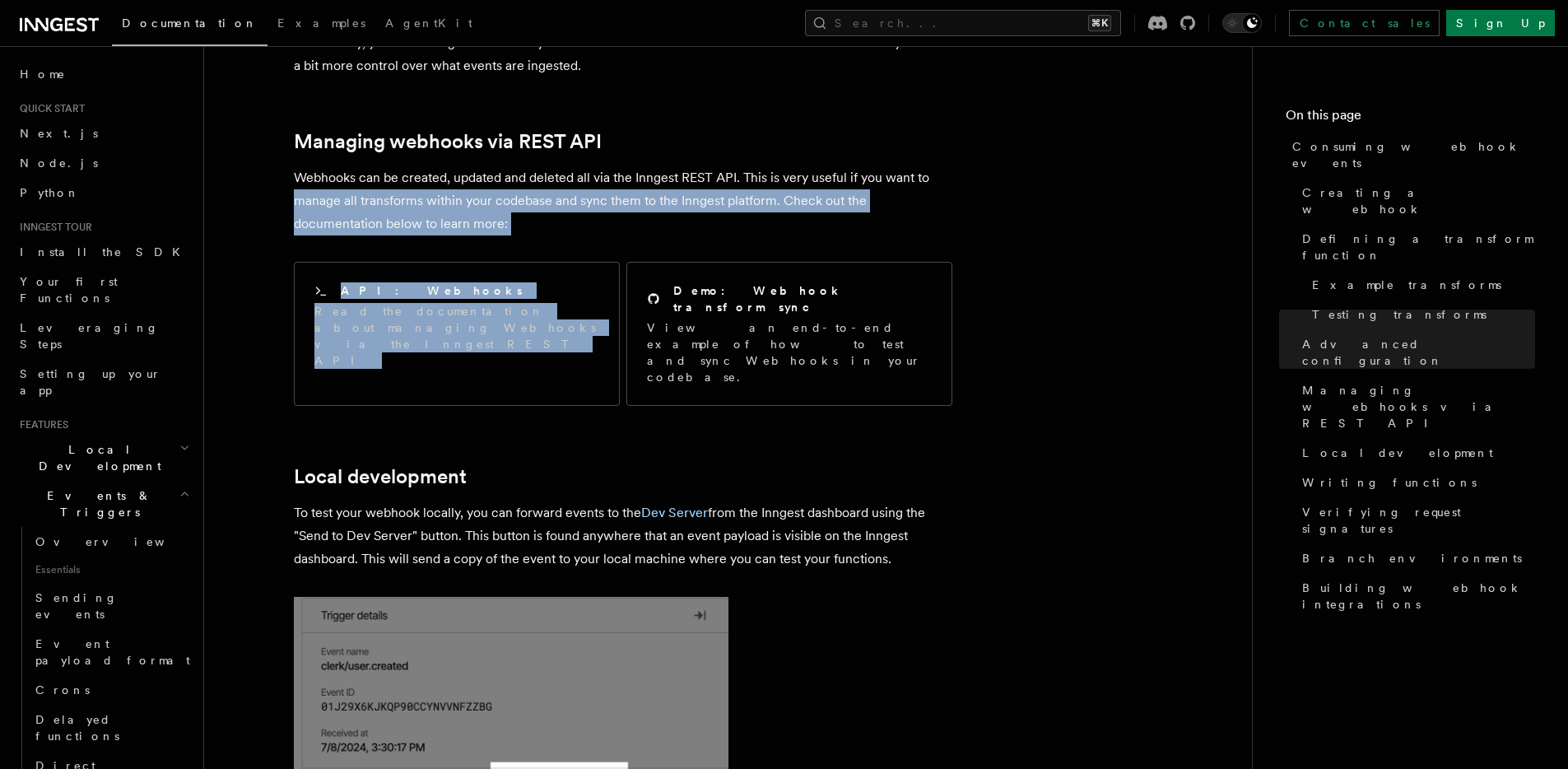
drag, startPoint x: 928, startPoint y: 126, endPoint x: 922, endPoint y: 97, distance: 29.6
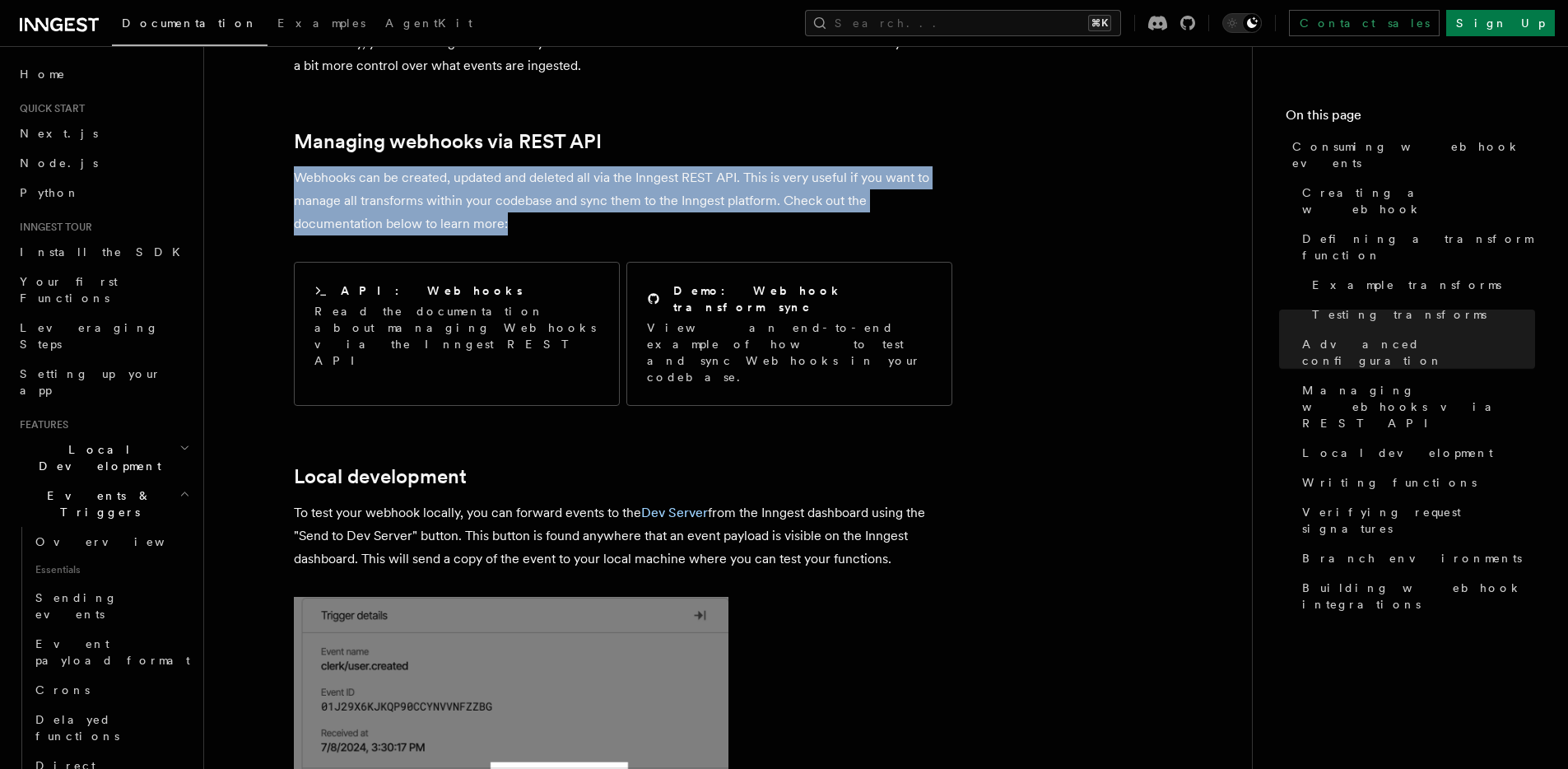
drag, startPoint x: 917, startPoint y: 79, endPoint x: 962, endPoint y: 187, distance: 117.0
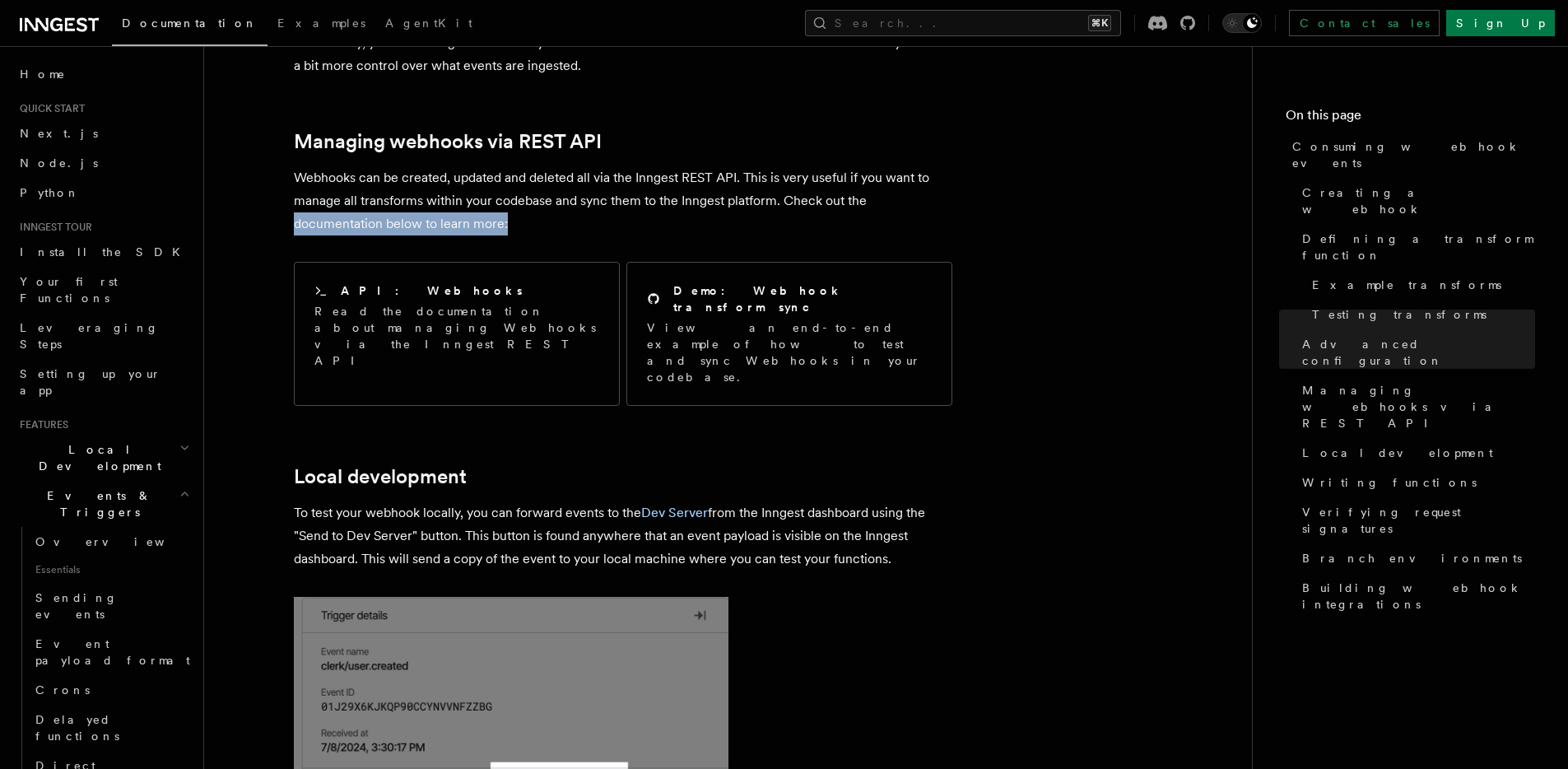
drag, startPoint x: 956, startPoint y: 169, endPoint x: 919, endPoint y: 89, distance: 88.1
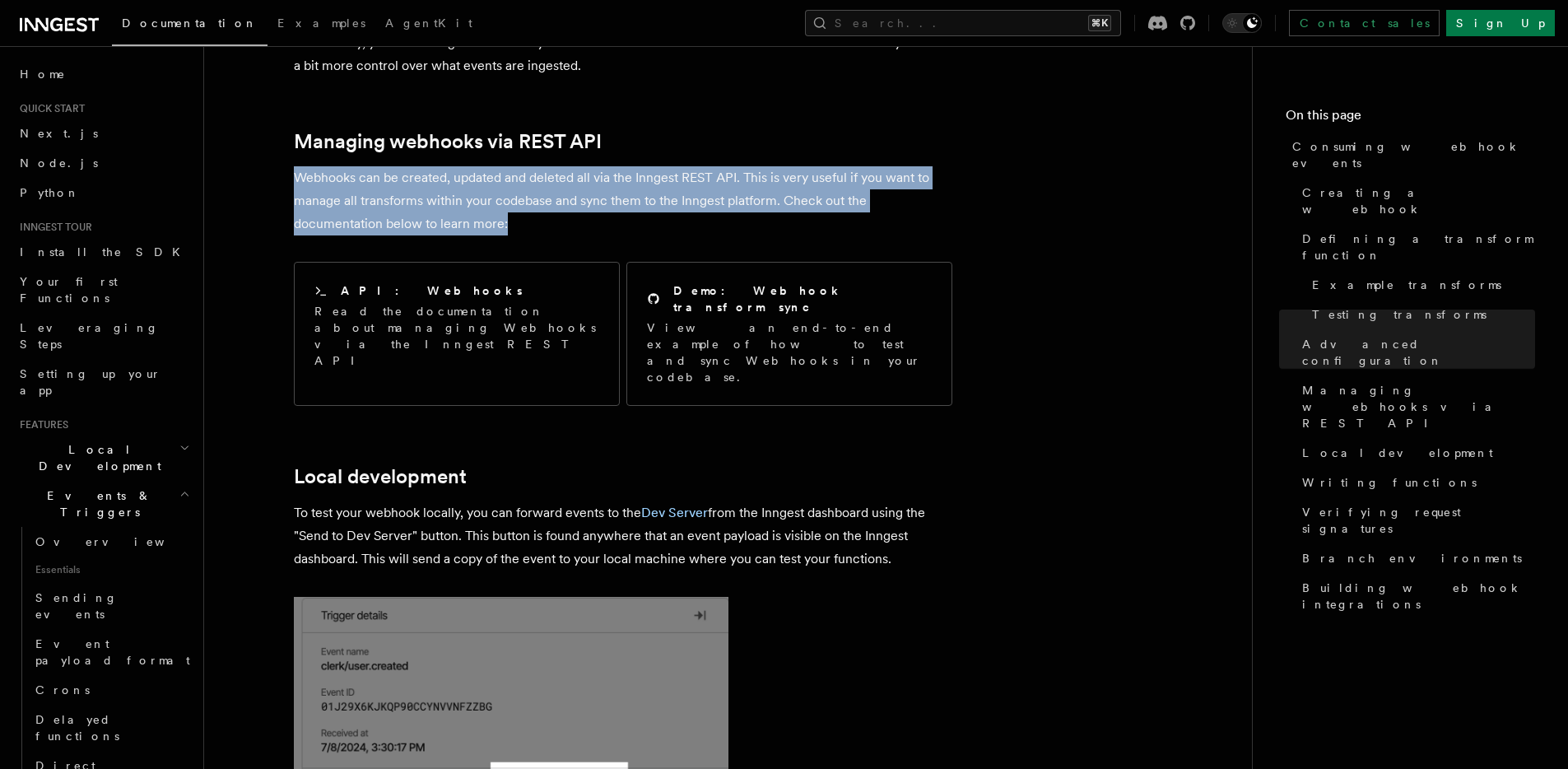
drag, startPoint x: 918, startPoint y: 88, endPoint x: 950, endPoint y: 152, distance: 71.6
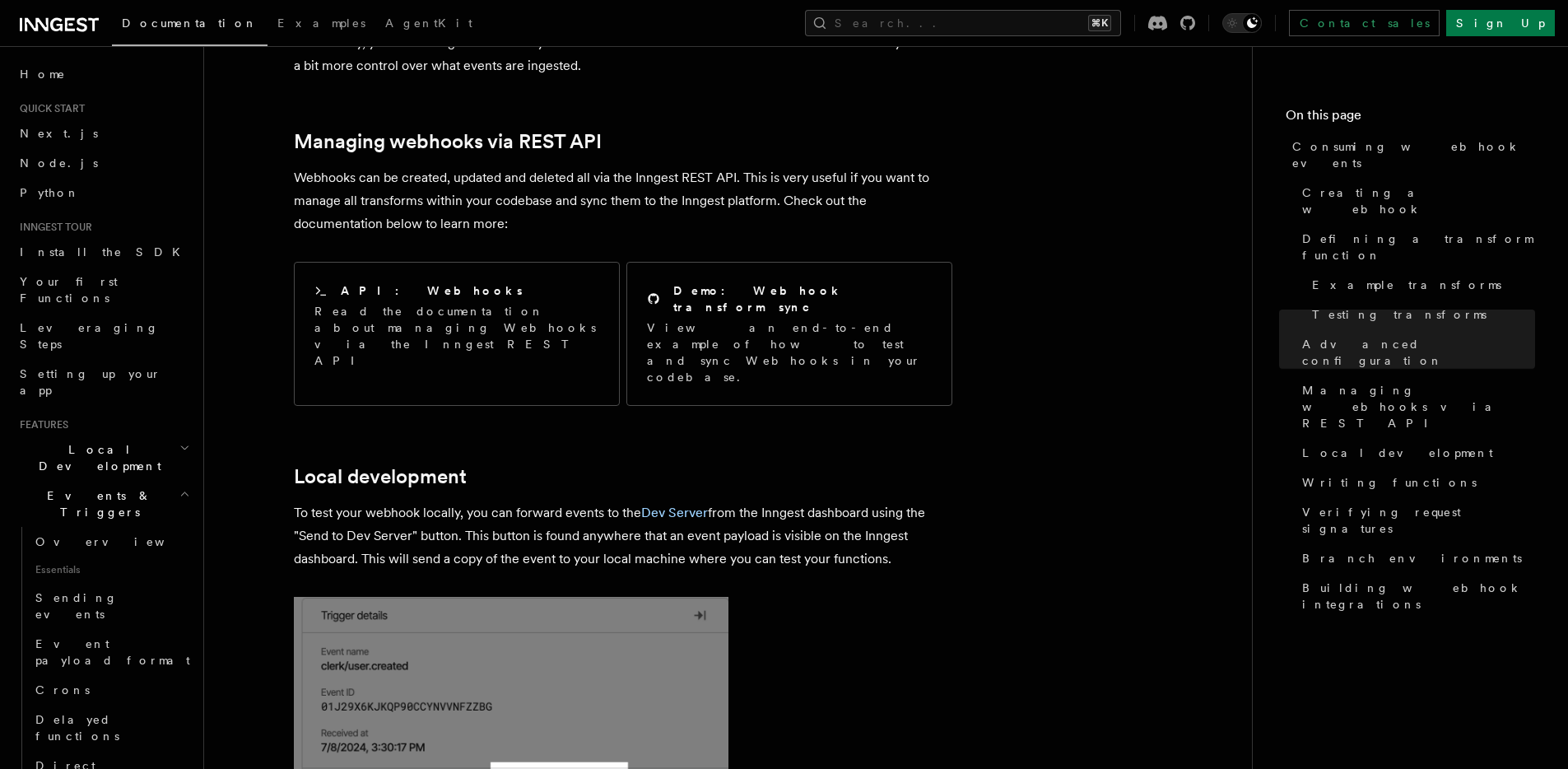
drag, startPoint x: 950, startPoint y: 152, endPoint x: 910, endPoint y: 87, distance: 76.3
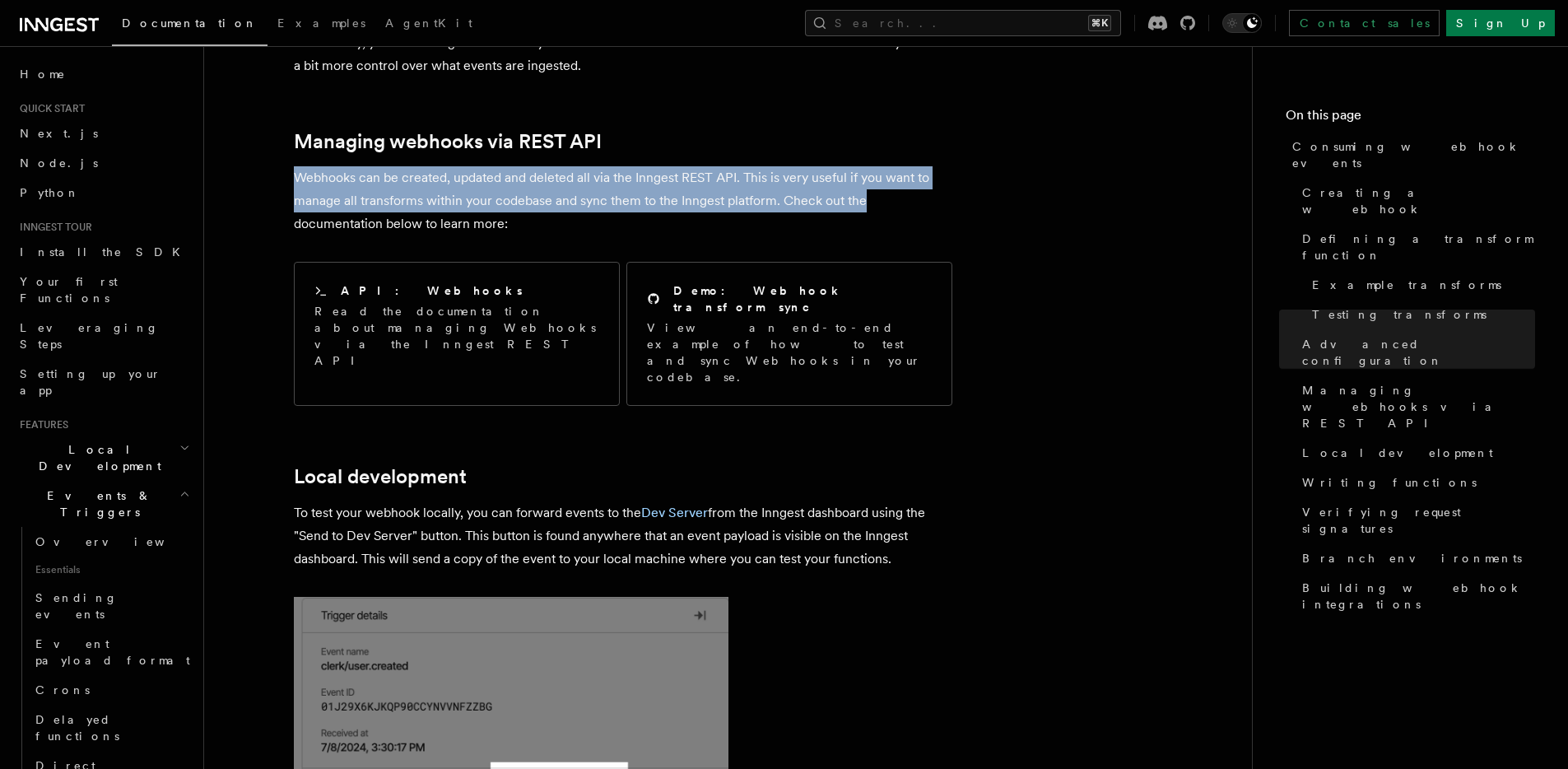
drag, startPoint x: 910, startPoint y: 87, endPoint x: 927, endPoint y: 173, distance: 87.7
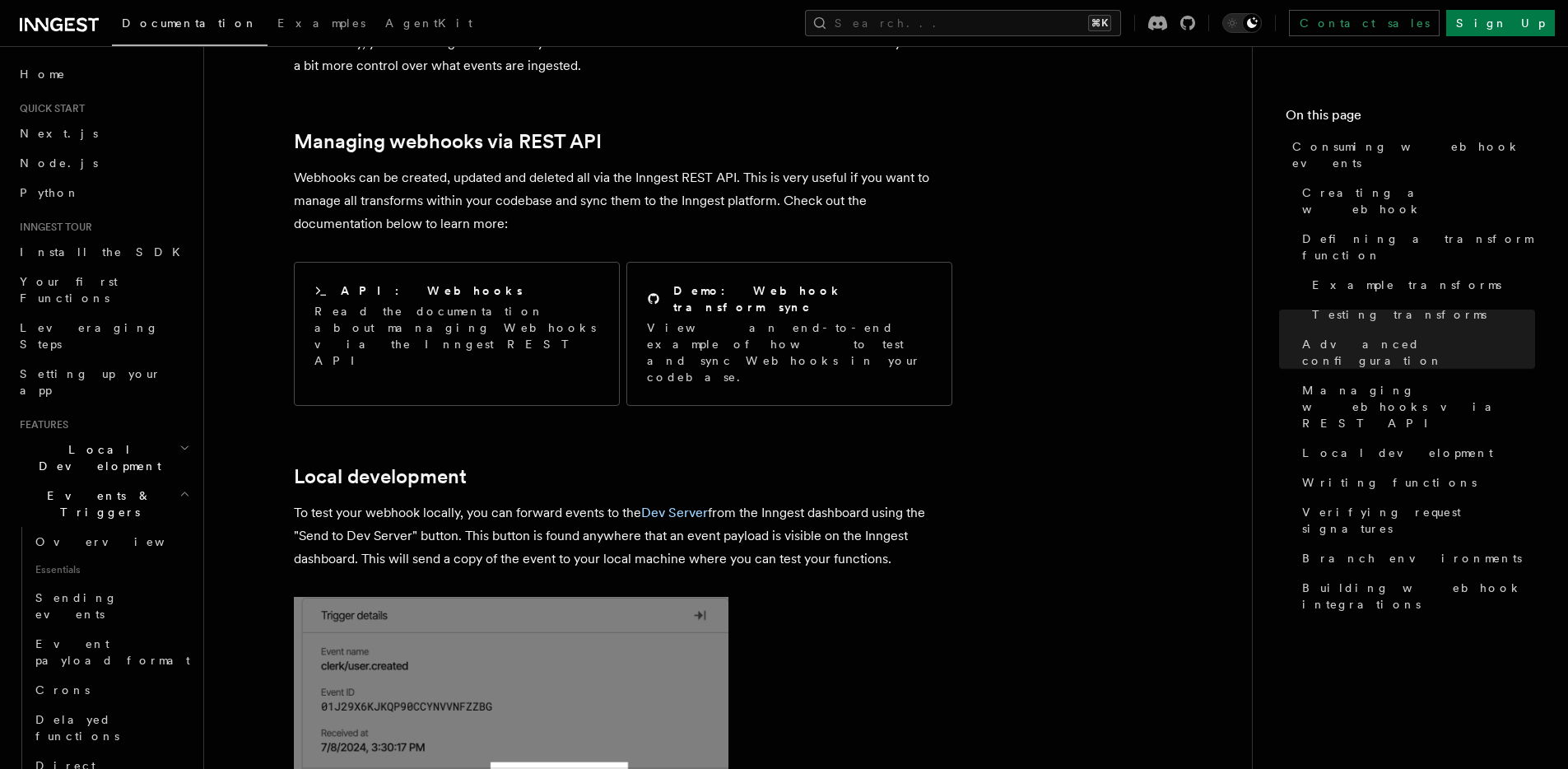
drag, startPoint x: 927, startPoint y: 173, endPoint x: 831, endPoint y: 169, distance: 96.1
click at [924, 167] on p "Webhooks can be created, updated and deleted all via the Inngest REST API. This…" at bounding box center [623, 201] width 659 height 70
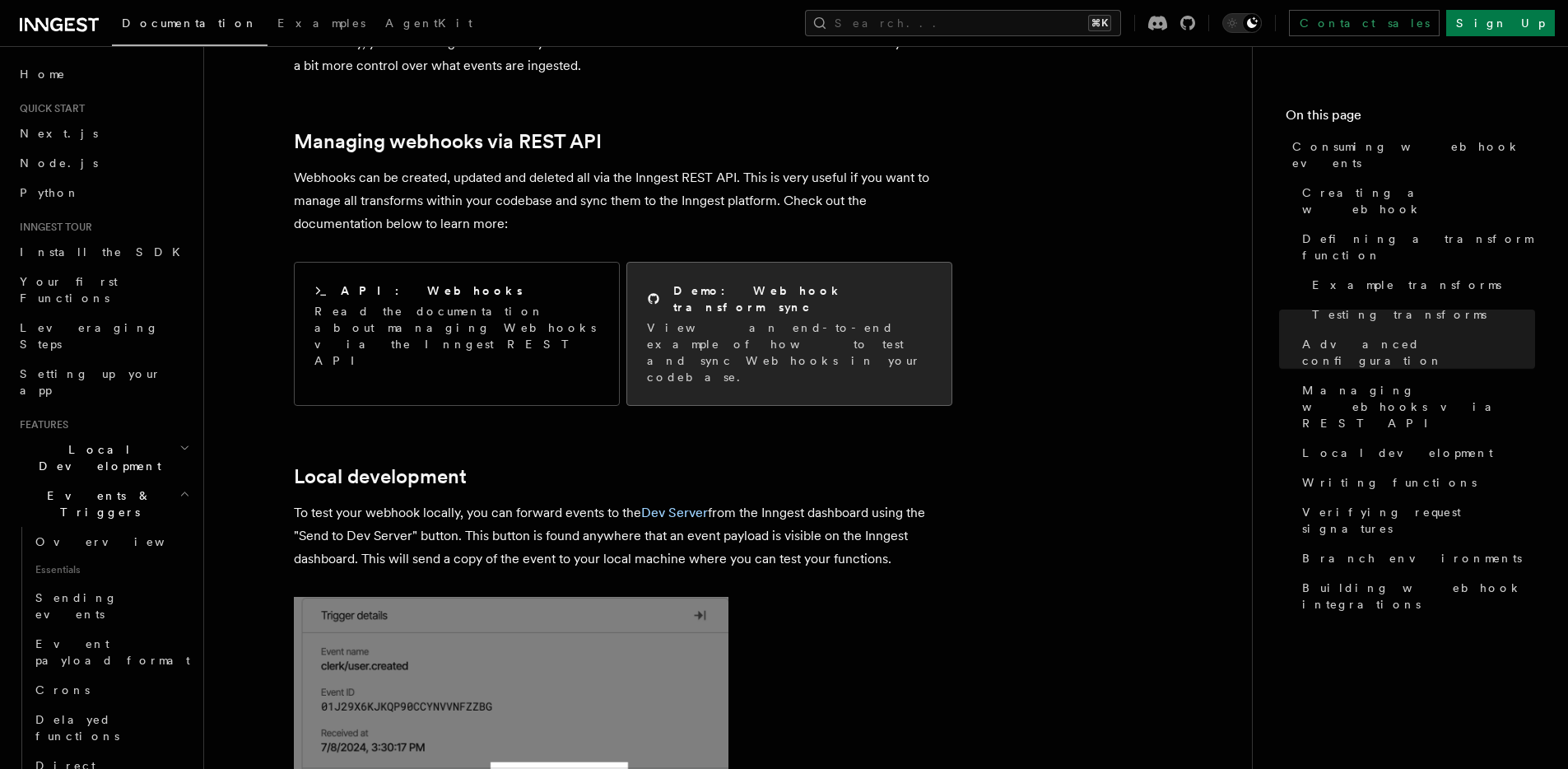
click at [764, 283] on div "Demo: Webhook transform sync View an end-to-end example of how to test and sync…" at bounding box center [790, 334] width 285 height 103
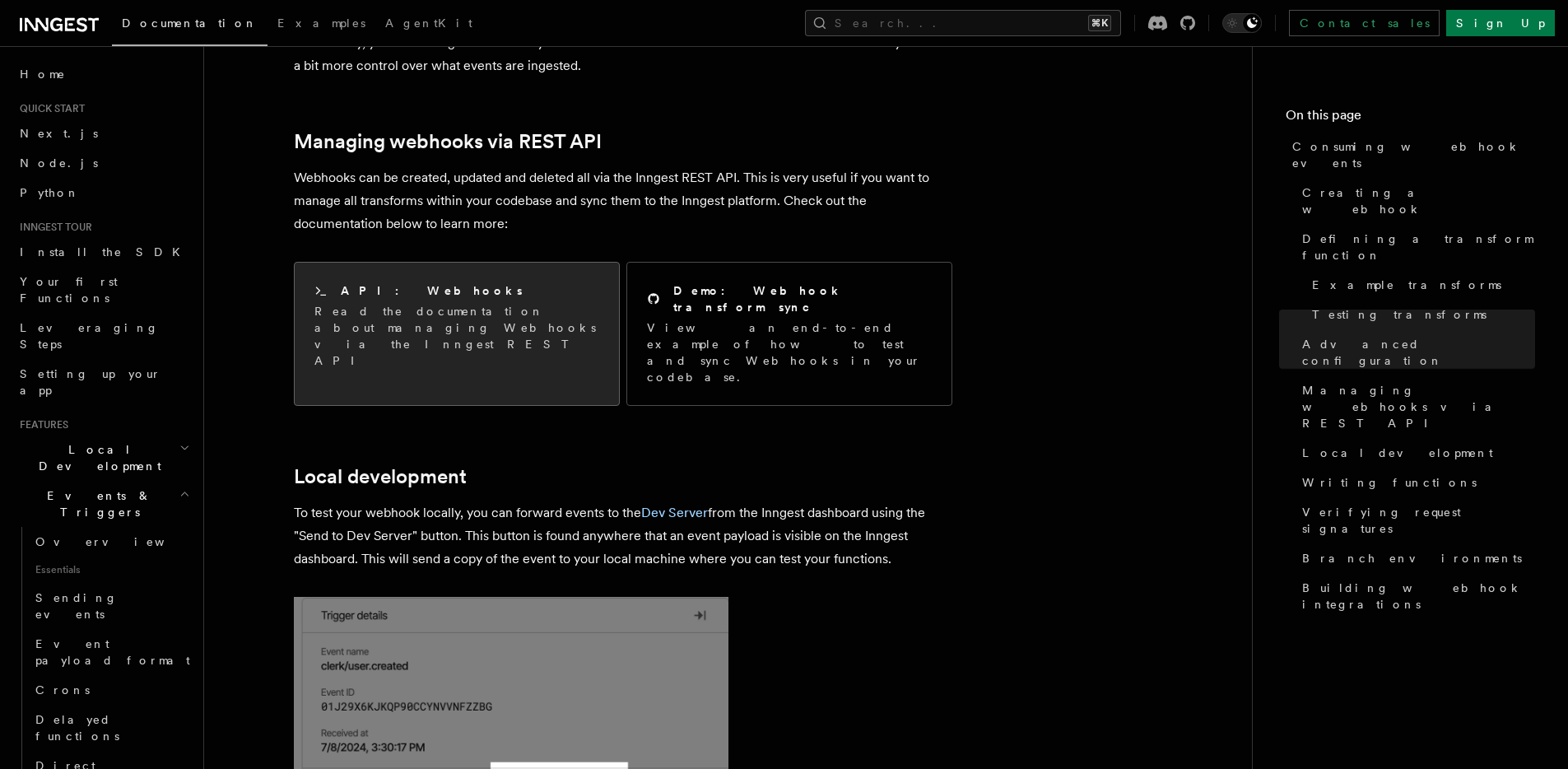
click at [414, 283] on h2 "API: Webhooks" at bounding box center [432, 290] width 182 height 16
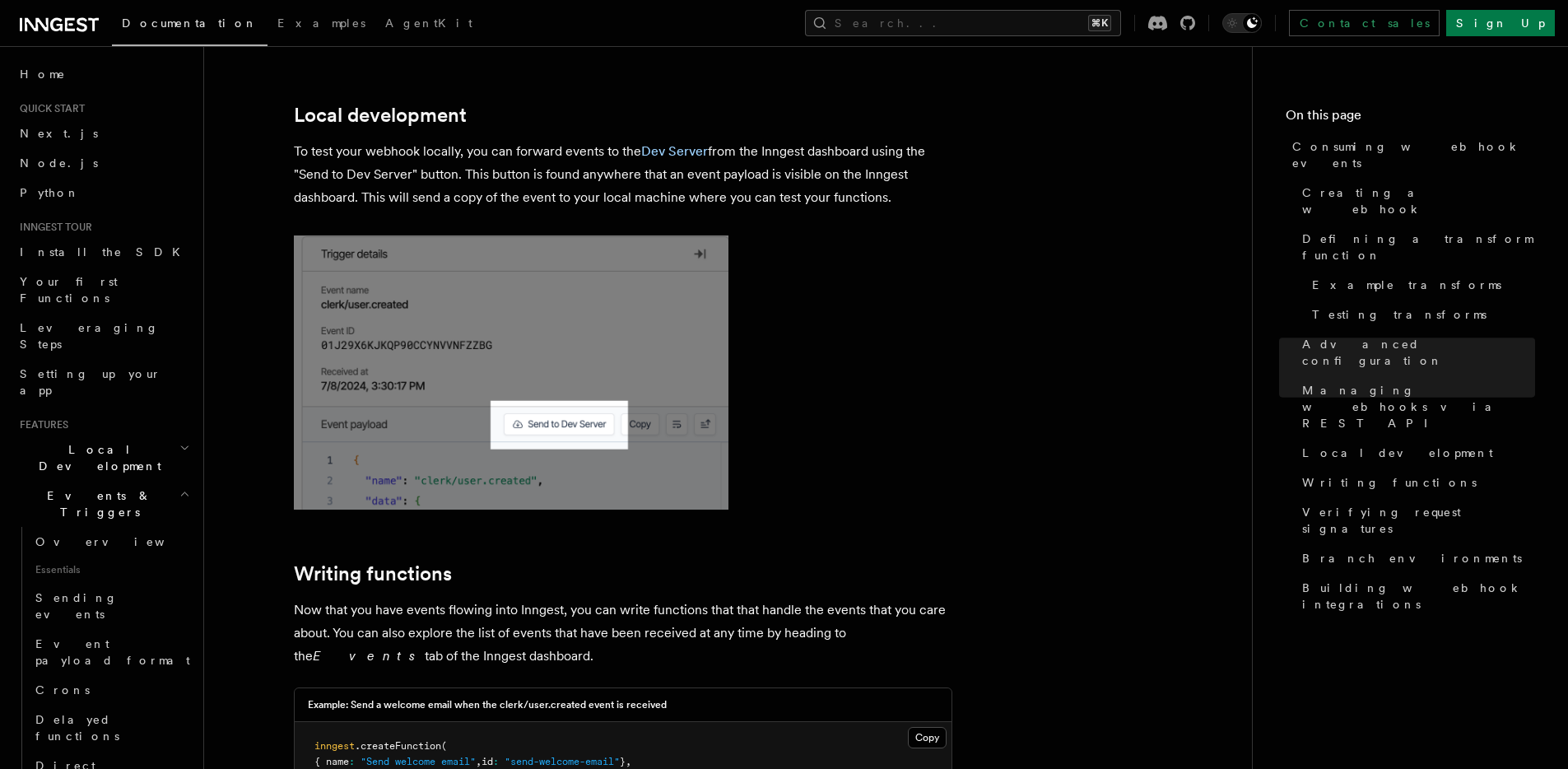
scroll to position [4184, 0]
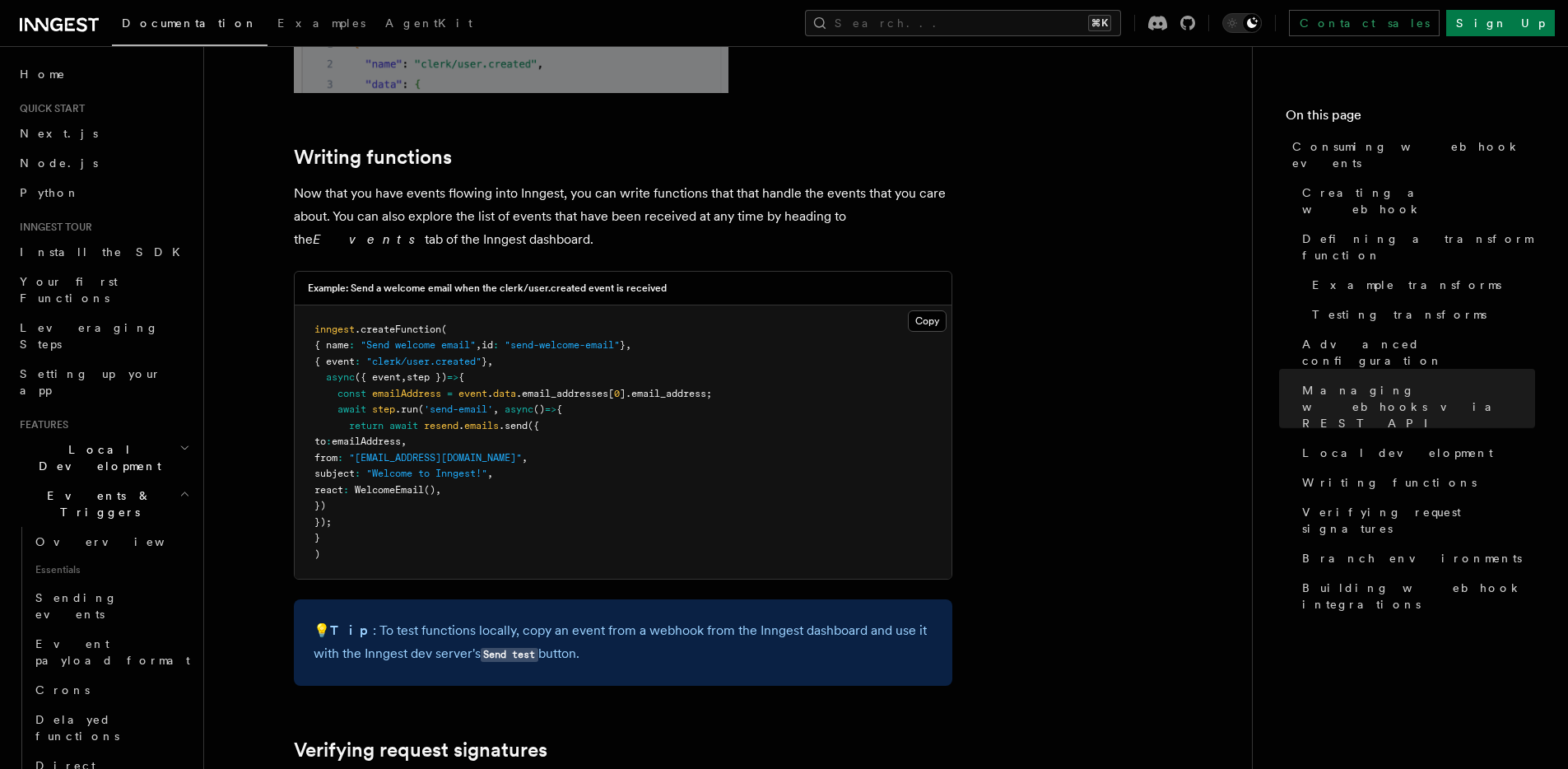
drag, startPoint x: 404, startPoint y: 115, endPoint x: 301, endPoint y: 88, distance: 106.5
click at [301, 182] on p "Now that you have events flowing into Inngest, you can write functions that tha…" at bounding box center [623, 217] width 659 height 70
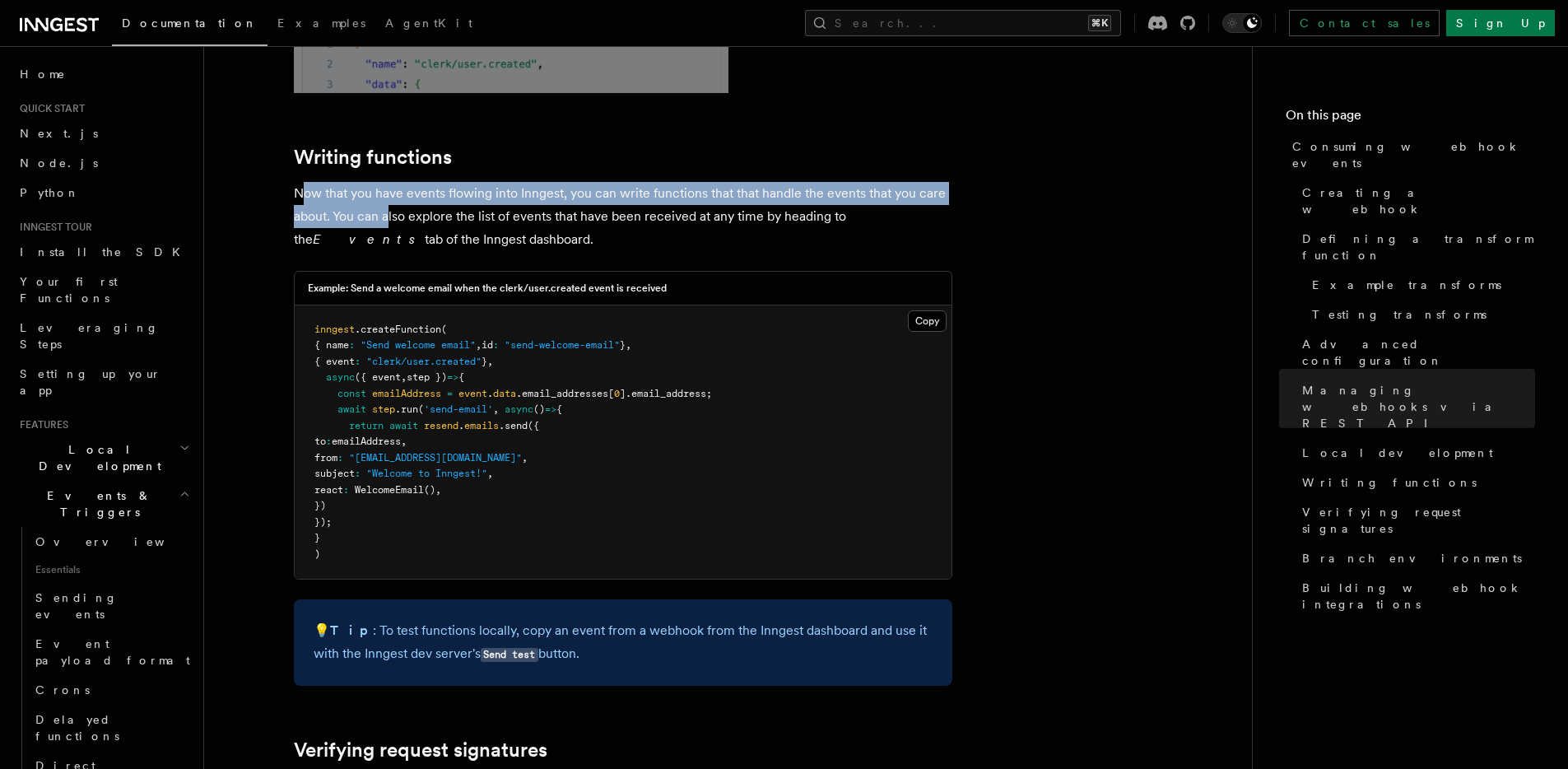
drag, startPoint x: 301, startPoint y: 88, endPoint x: 504, endPoint y: 134, distance: 208.1
click at [430, 182] on p "Now that you have events flowing into Inngest, you can write functions that tha…" at bounding box center [623, 217] width 659 height 70
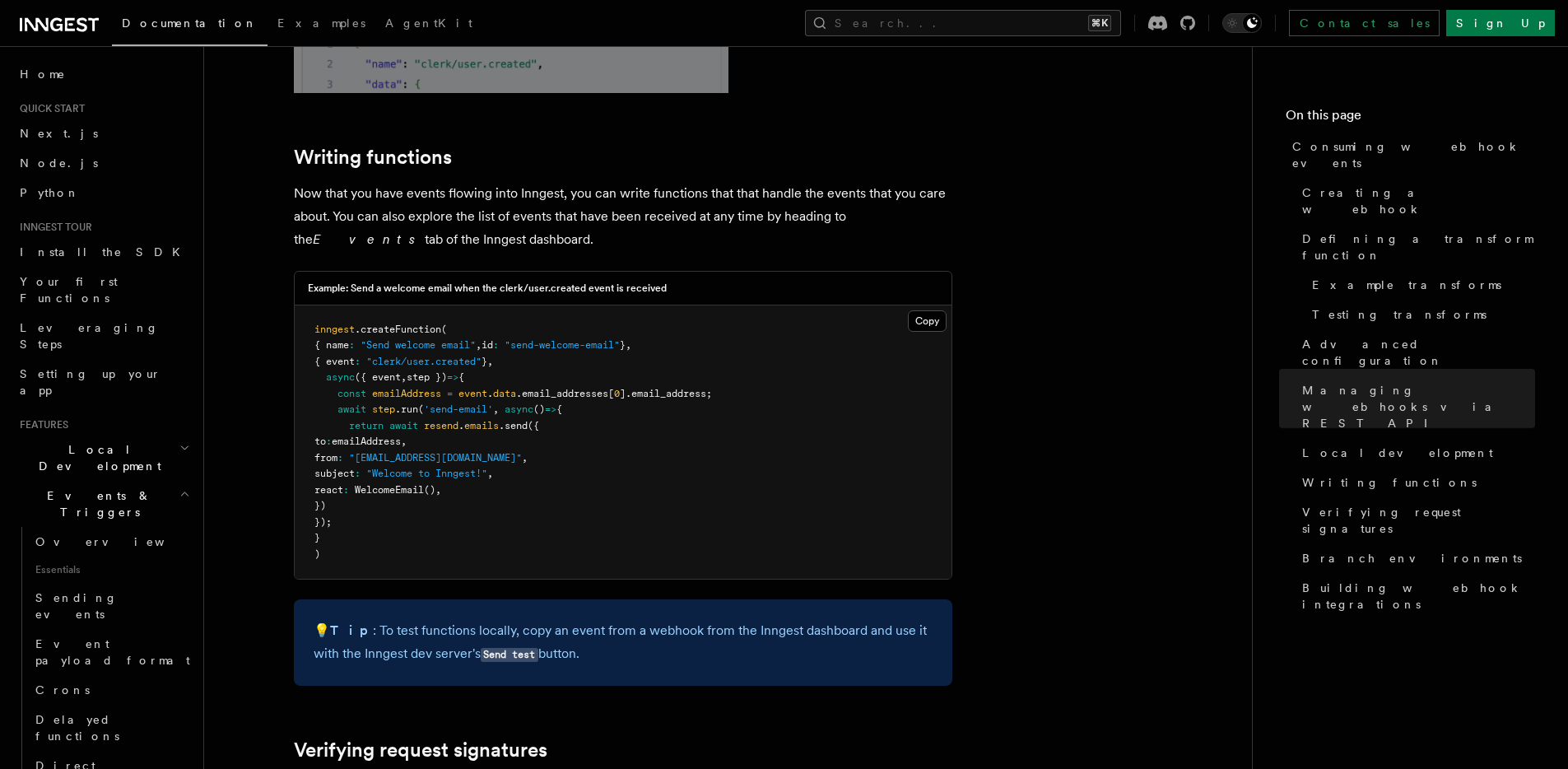
drag, startPoint x: 512, startPoint y: 128, endPoint x: 527, endPoint y: 74, distance: 56.0
click at [517, 182] on p "Now that you have events flowing into Inngest, you can write functions that tha…" at bounding box center [623, 217] width 659 height 70
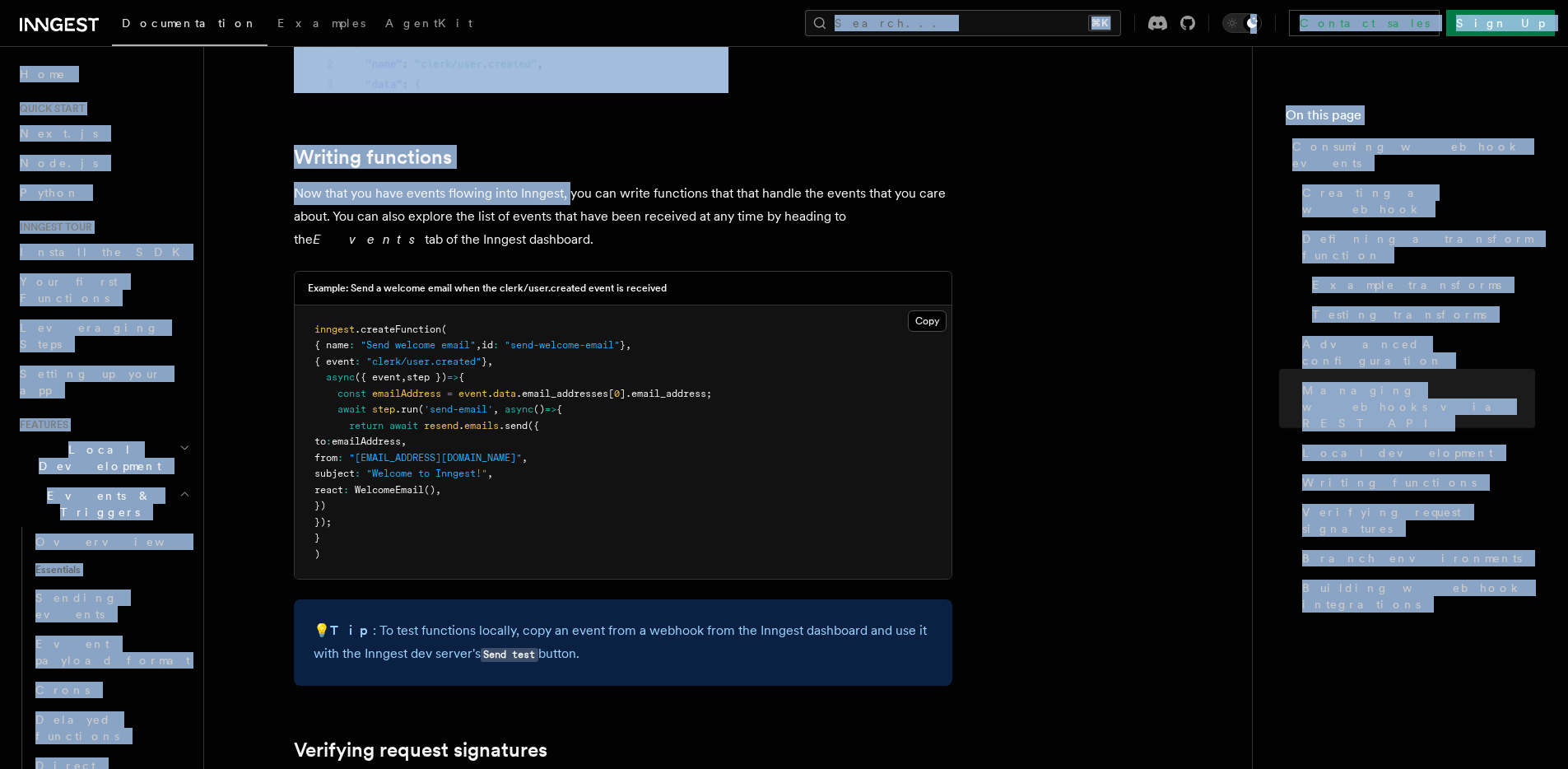
drag, startPoint x: 574, startPoint y: 96, endPoint x: 587, endPoint y: 108, distance: 17.7
click at [637, 182] on p "Now that you have events flowing into Inngest, you can write functions that tha…" at bounding box center [623, 217] width 659 height 70
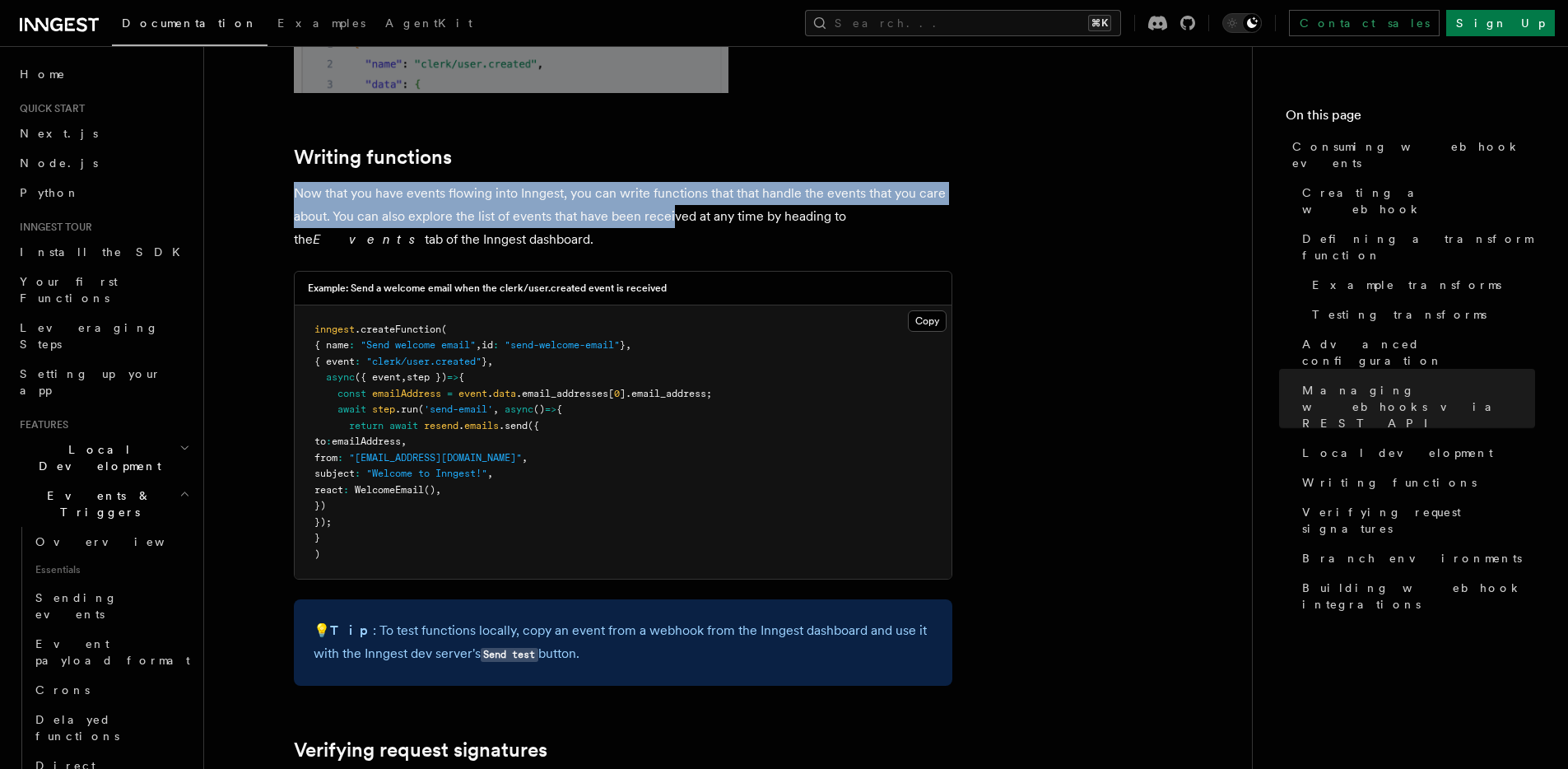
drag, startPoint x: 642, startPoint y: 68, endPoint x: 671, endPoint y: 119, distance: 58.7
click at [686, 182] on p "Now that you have events flowing into Inngest, you can write functions that tha…" at bounding box center [623, 217] width 659 height 70
drag, startPoint x: 681, startPoint y: 62, endPoint x: 757, endPoint y: 169, distance: 131.2
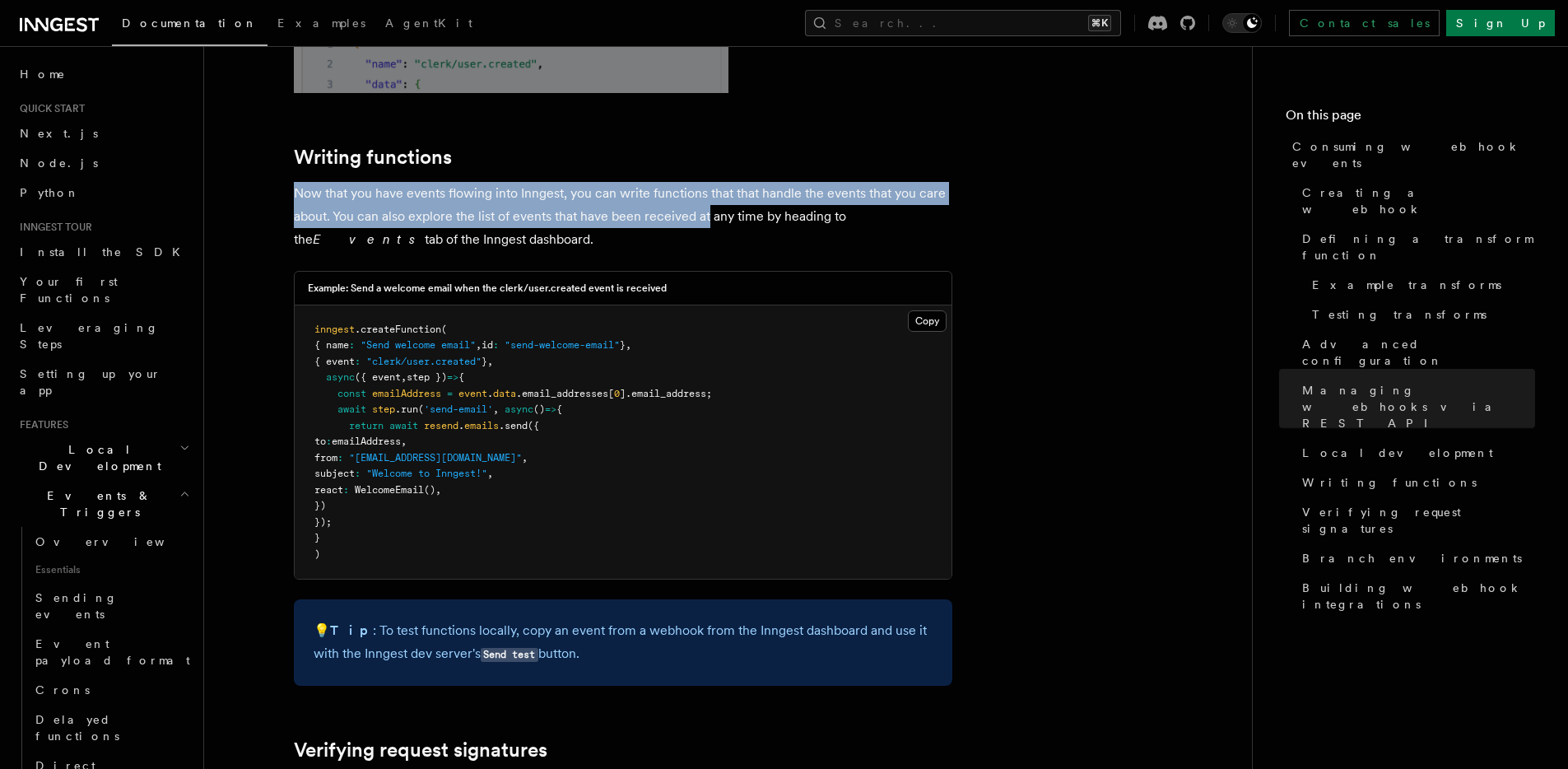
drag, startPoint x: 743, startPoint y: 120, endPoint x: 724, endPoint y: 82, distance: 42.5
click at [728, 182] on p "Now that you have events flowing into Inngest, you can write functions that tha…" at bounding box center [623, 217] width 659 height 70
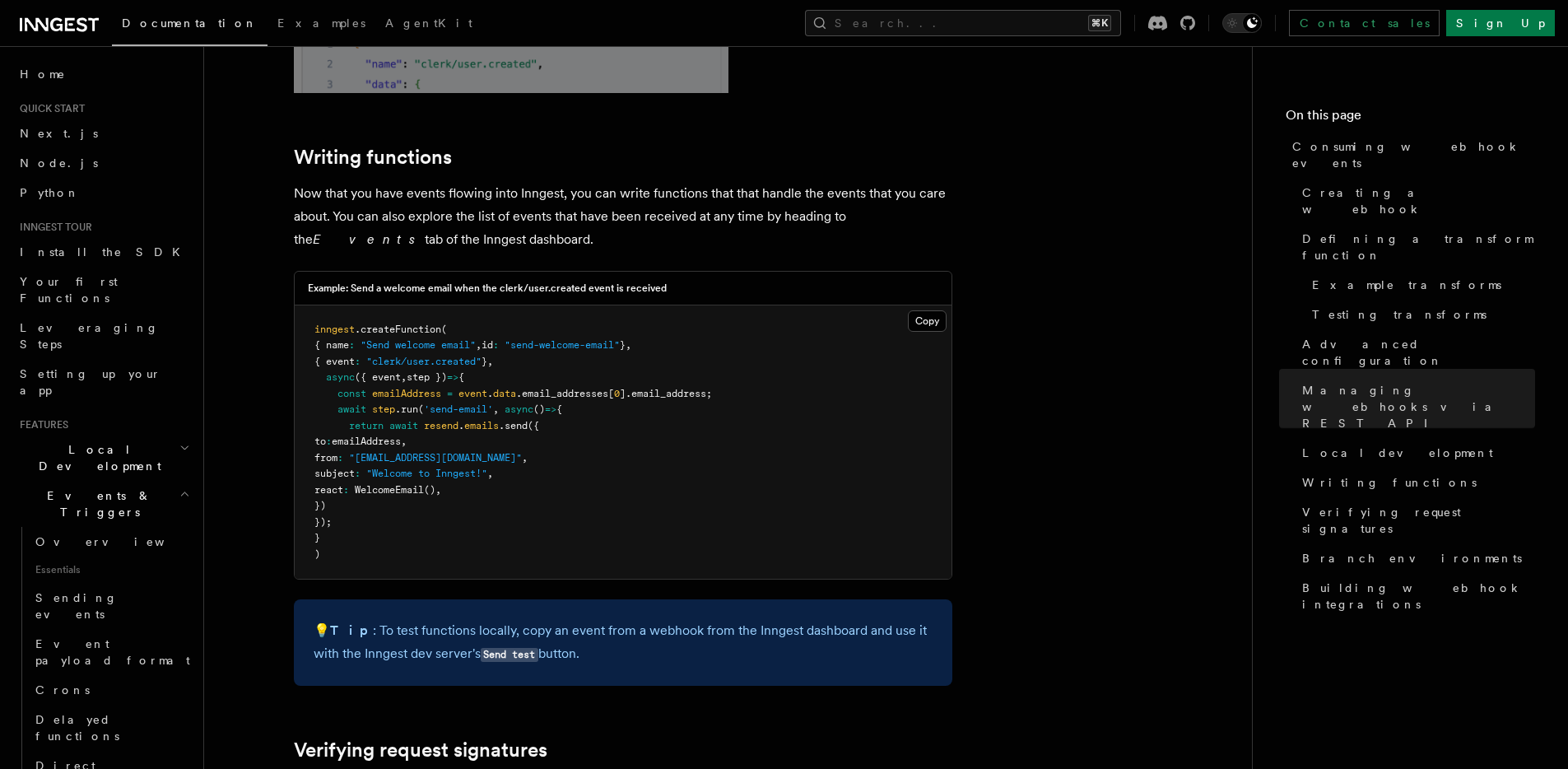
click at [714, 146] on h2 "Writing functions" at bounding box center [623, 157] width 659 height 23
